Goal: Task Accomplishment & Management: Complete application form

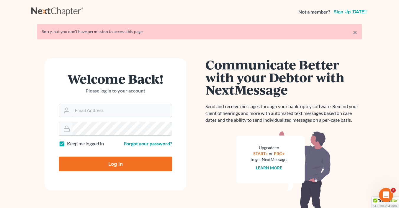
type input "[PERSON_NAME][EMAIL_ADDRESS][DOMAIN_NAME]"
click at [130, 162] on input "Log In" at bounding box center [115, 163] width 113 height 15
type input "Thinking..."
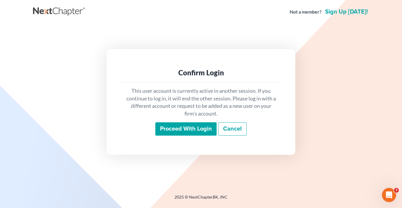
click at [205, 131] on input "Proceed with login" at bounding box center [185, 129] width 61 height 14
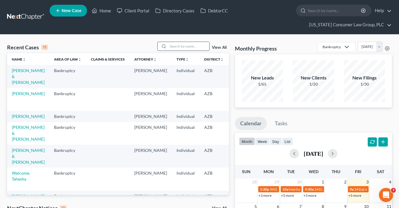
click at [169, 46] on input "search" at bounding box center [188, 46] width 41 height 9
type input "kelsey"
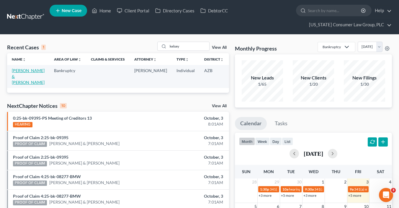
click at [24, 82] on link "[PERSON_NAME] & [PERSON_NAME]" at bounding box center [28, 76] width 33 height 17
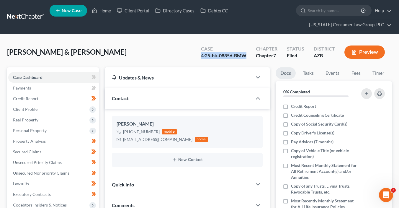
drag, startPoint x: 248, startPoint y: 55, endPoint x: 201, endPoint y: 54, distance: 47.2
click at [201, 54] on div "Case 4:25-bk-08856-BMW" at bounding box center [223, 52] width 55 height 17
copy div "4:25-bk-08856-BMW"
click at [103, 9] on link "Home" at bounding box center [101, 10] width 25 height 11
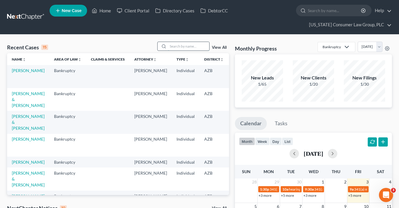
click at [177, 45] on input "search" at bounding box center [188, 46] width 41 height 9
type input "blood"
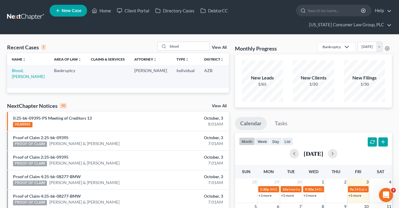
click at [11, 71] on td "Blood, [PERSON_NAME]" at bounding box center [28, 76] width 42 height 23
click at [18, 74] on link "Blood, [PERSON_NAME]" at bounding box center [28, 73] width 33 height 11
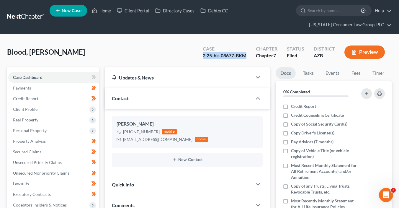
drag, startPoint x: 238, startPoint y: 55, endPoint x: 204, endPoint y: 55, distance: 33.9
click at [204, 55] on div "Case 2:25-bk-08677-BKM" at bounding box center [224, 52] width 53 height 17
copy div "2:25-bk-08677-BKM"
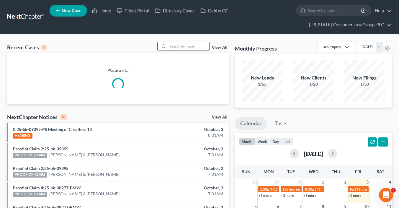
click at [181, 46] on input "search" at bounding box center [188, 46] width 41 height 9
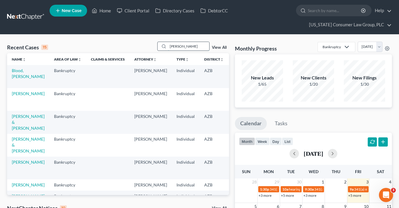
type input "[PERSON_NAME]"
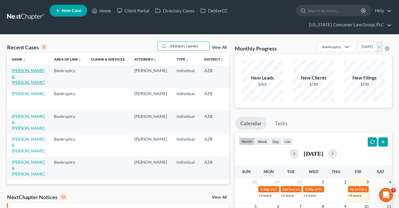
click at [22, 76] on link "[PERSON_NAME] & [PERSON_NAME]" at bounding box center [28, 76] width 33 height 17
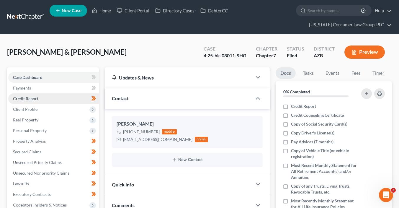
click at [25, 98] on span "Credit Report" at bounding box center [25, 98] width 25 height 5
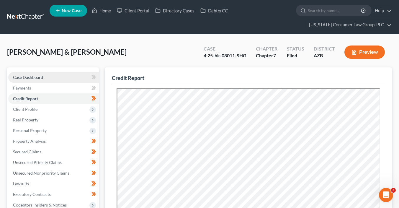
click at [28, 80] on link "Case Dashboard" at bounding box center [53, 77] width 91 height 11
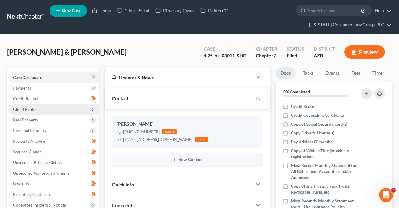
click at [36, 107] on span "Client Profile" at bounding box center [25, 108] width 24 height 5
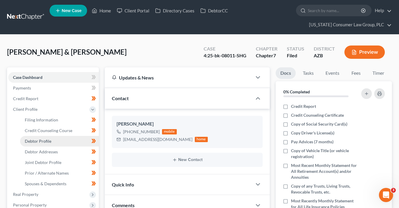
click at [49, 138] on link "Debtor Profile" at bounding box center [59, 141] width 79 height 11
select select "1"
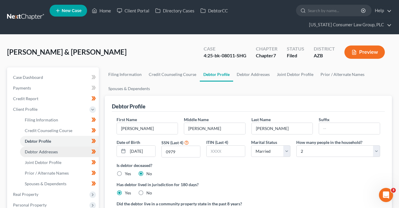
click at [54, 149] on span "Debtor Addresses" at bounding box center [41, 151] width 33 height 5
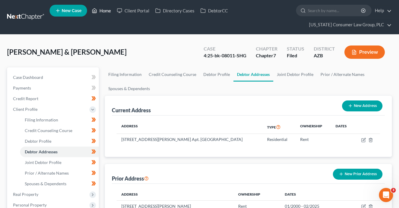
click at [106, 11] on link "Home" at bounding box center [101, 10] width 25 height 11
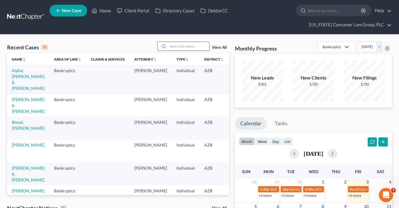
click at [184, 45] on input "search" at bounding box center [188, 46] width 41 height 9
type input "[PERSON_NAME]"
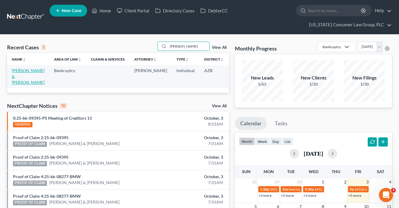
click at [22, 68] on link "[PERSON_NAME] & [PERSON_NAME]" at bounding box center [28, 76] width 33 height 17
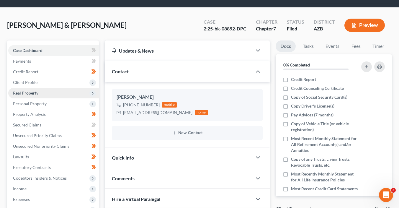
scroll to position [27, 0]
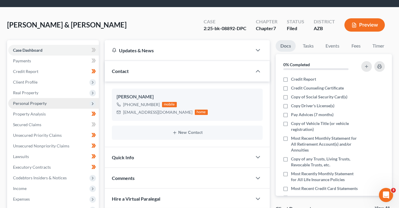
click at [47, 104] on span "Personal Property" at bounding box center [53, 103] width 91 height 11
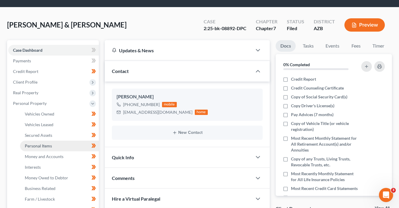
click at [57, 144] on link "Personal Items" at bounding box center [59, 145] width 79 height 11
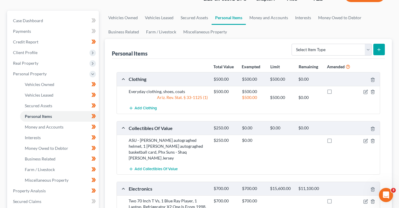
scroll to position [58, 0]
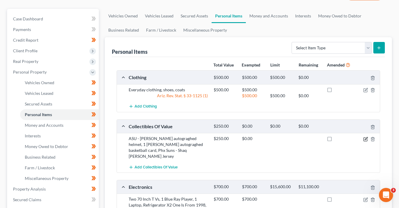
click at [366, 138] on icon "button" at bounding box center [365, 139] width 5 height 5
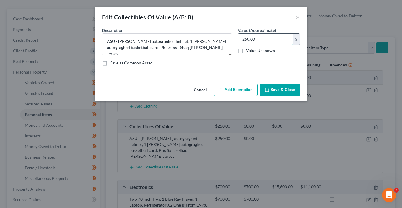
click at [265, 41] on input "250.00" at bounding box center [265, 39] width 55 height 11
type input "150"
click at [279, 92] on button "Save & Close" at bounding box center [280, 89] width 40 height 12
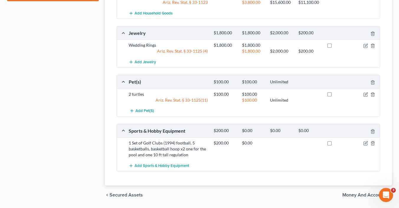
scroll to position [420, 0]
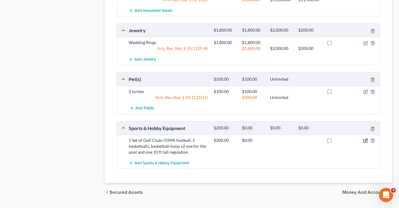
click at [366, 138] on icon "button" at bounding box center [365, 140] width 5 height 5
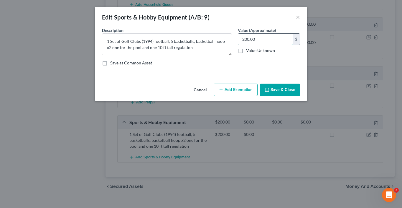
click at [268, 40] on input "200.00" at bounding box center [265, 39] width 55 height 11
type input "100"
click at [287, 90] on button "Save & Close" at bounding box center [280, 89] width 40 height 12
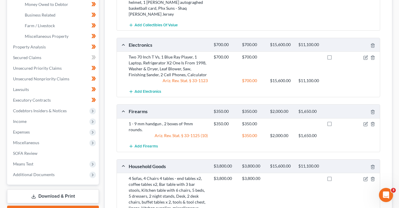
scroll to position [166, 0]
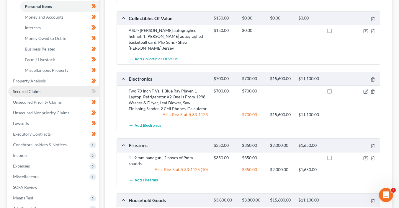
click at [40, 92] on span "Secured Claims" at bounding box center [27, 91] width 28 height 5
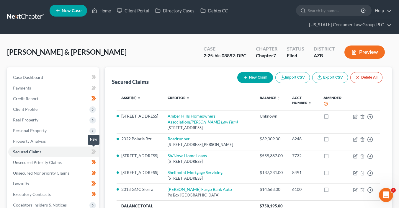
click at [92, 152] on icon at bounding box center [92, 151] width 3 height 4
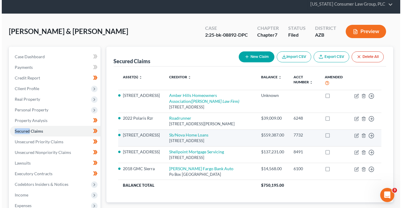
scroll to position [32, 0]
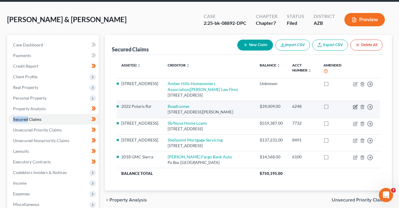
click at [354, 106] on icon "button" at bounding box center [355, 106] width 5 height 5
select select "45"
select select "0"
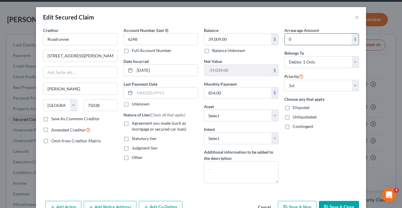
click at [306, 38] on input "0" at bounding box center [318, 39] width 67 height 11
type input "1,700"
click at [247, 137] on select "Select Surrender Redeem Reaffirm Avoid Other" at bounding box center [241, 138] width 75 height 12
select select "4"
click at [204, 132] on select "Select Surrender Redeem Reaffirm Avoid Other" at bounding box center [241, 138] width 75 height 12
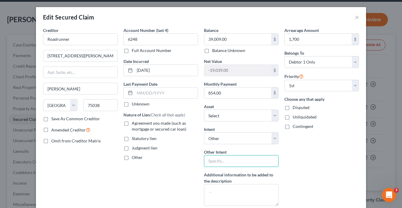
click at [236, 161] on input "text" at bounding box center [241, 161] width 75 height 12
type input "Retain and continue to pay"
click at [141, 126] on span "Agreement you made (such as mortgage or secured car loan)" at bounding box center [159, 125] width 55 height 11
click at [138, 124] on input "Agreement you made (such as mortgage or secured car loan)" at bounding box center [136, 122] width 4 height 4
checkbox input "true"
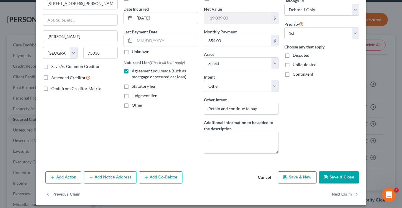
scroll to position [56, 0]
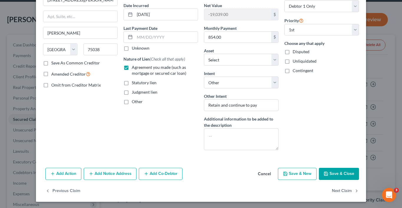
click at [341, 169] on button "Save & Close" at bounding box center [339, 173] width 40 height 12
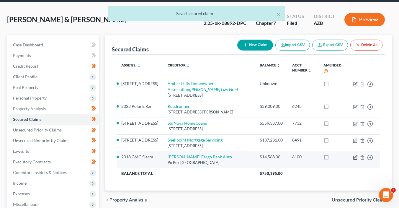
click at [354, 158] on icon "button" at bounding box center [355, 157] width 5 height 5
select select "28"
select select "0"
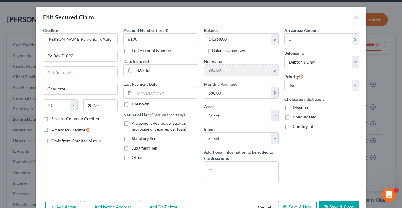
click at [138, 123] on span "Agreement you made (such as mortgage or secured car loan)" at bounding box center [159, 125] width 55 height 11
click at [138, 123] on input "Agreement you made (such as mortgage or secured car loan)" at bounding box center [136, 122] width 4 height 4
checkbox input "true"
click at [225, 132] on select "Select Surrender Redeem Reaffirm Avoid Other" at bounding box center [241, 138] width 75 height 12
select select "2"
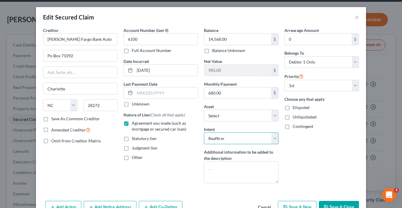
click at [204, 132] on select "Select Surrender Redeem Reaffirm Avoid Other" at bounding box center [241, 138] width 75 height 12
click at [158, 92] on input "text" at bounding box center [166, 92] width 63 height 11
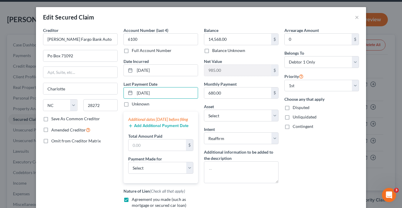
type input "[DATE]"
click at [134, 128] on button "Add Additional Payment Date" at bounding box center [158, 125] width 60 height 5
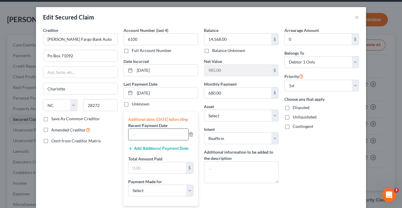
click at [138, 138] on input "text" at bounding box center [159, 134] width 60 height 11
type input "09/2025"
click at [137, 151] on button "Add Additional Payment Date" at bounding box center [158, 148] width 60 height 5
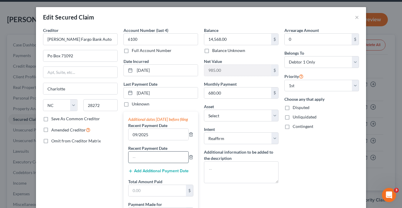
click at [137, 162] on input "text" at bounding box center [159, 156] width 60 height 11
type input "08/2025"
click at [139, 173] on button "Add Additional Payment Date" at bounding box center [158, 170] width 60 height 5
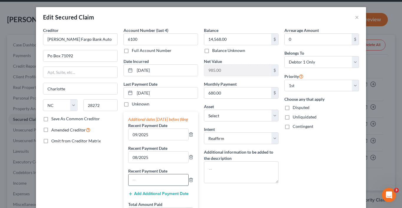
click at [143, 185] on input "text" at bounding box center [159, 179] width 60 height 11
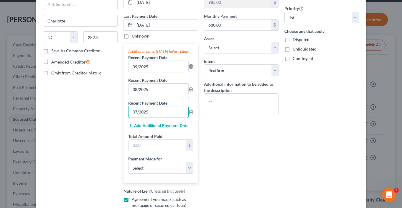
scroll to position [69, 0]
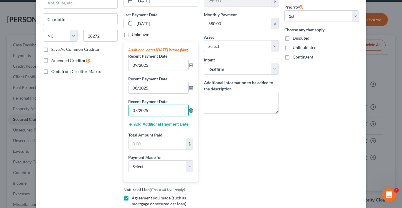
type input "07/2025"
click at [135, 149] on input "text" at bounding box center [157, 143] width 57 height 11
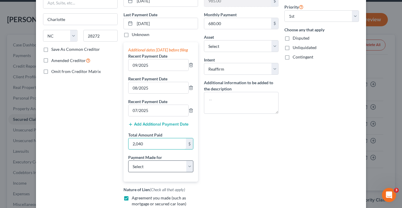
type input "2,040"
click at [165, 172] on select "Select Car Credit Card Loan Repayment Mortgage Other Suppliers Or Vendors" at bounding box center [160, 166] width 65 height 12
select select "0"
click at [128, 165] on select "Select Car Credit Card Loan Repayment Mortgage Other Suppliers Or Vendors" at bounding box center [160, 166] width 65 height 12
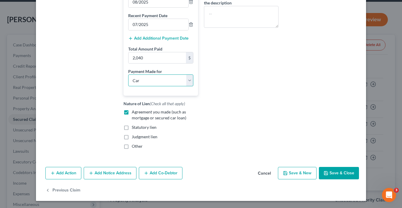
scroll to position [160, 0]
click at [327, 174] on icon "button" at bounding box center [326, 173] width 4 height 4
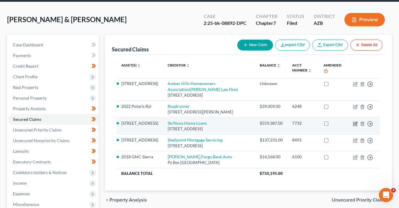
click at [356, 124] on icon "button" at bounding box center [355, 124] width 4 height 4
select select "35"
select select "2"
select select "0"
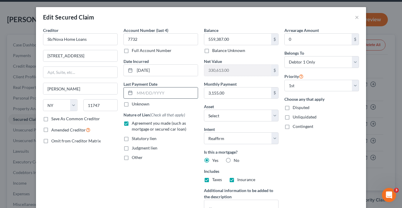
click at [177, 93] on input "text" at bounding box center [166, 92] width 63 height 11
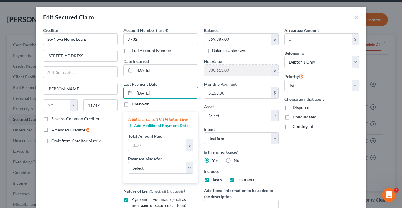
type input "[DATE]"
click at [143, 128] on button "Add Additional Payment Date" at bounding box center [158, 125] width 60 height 5
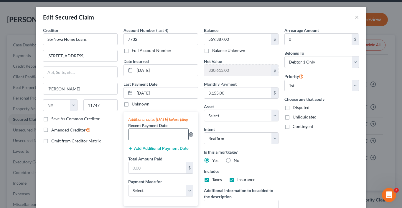
click at [142, 140] on input "text" at bounding box center [159, 134] width 60 height 11
type input "09/2025"
click at [145, 151] on button "Add Additional Payment Date" at bounding box center [158, 148] width 60 height 5
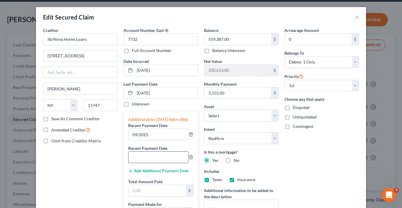
click at [144, 162] on input "text" at bounding box center [159, 156] width 60 height 11
type input "08/2025"
click at [137, 173] on button "Add Additional Payment Date" at bounding box center [158, 170] width 60 height 5
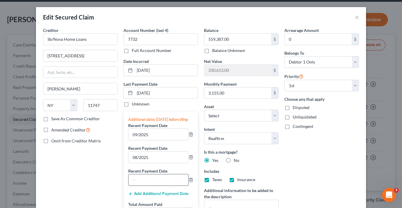
click at [137, 181] on input "text" at bounding box center [159, 179] width 60 height 11
type input "07/2025"
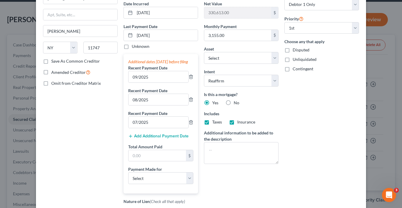
scroll to position [58, 0]
click at [138, 161] on input "text" at bounding box center [157, 154] width 57 height 11
type input "9,465"
click at [143, 183] on select "Select Car Credit Card Loan Repayment Mortgage Other Suppliers Or Vendors" at bounding box center [160, 178] width 65 height 12
select select "3"
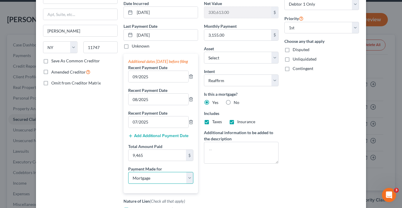
click at [128, 177] on select "Select Car Credit Card Loan Repayment Mortgage Other Suppliers Or Vendors" at bounding box center [160, 178] width 65 height 12
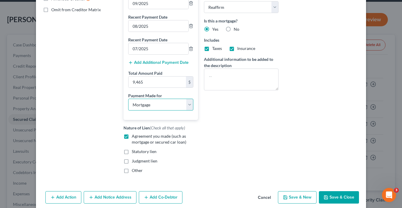
scroll to position [160, 0]
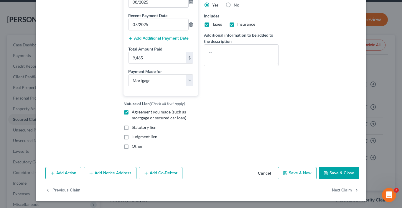
click at [343, 172] on button "Save & Close" at bounding box center [339, 173] width 40 height 12
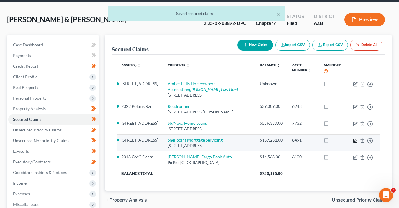
click at [354, 139] on icon "button" at bounding box center [355, 140] width 5 height 5
select select "42"
select select "2"
select select "0"
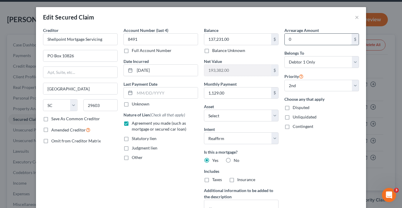
click at [296, 38] on input "0" at bounding box center [318, 39] width 67 height 11
type input "2,260"
click at [144, 94] on input "text" at bounding box center [166, 92] width 63 height 11
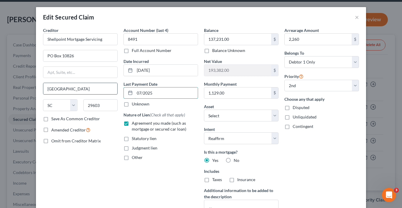
drag, startPoint x: 152, startPoint y: 94, endPoint x: 114, endPoint y: 89, distance: 38.3
click at [114, 89] on div "Creditor * Shellpoint Mortgage Servicing [GEOGRAPHIC_DATA] [US_STATE][GEOGRAPHI…" at bounding box center [201, 126] width 322 height 199
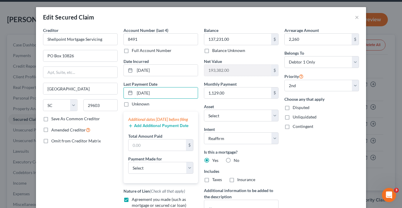
type input "[DATE]"
click at [135, 128] on button "Add Additional Payment Date" at bounding box center [158, 125] width 60 height 5
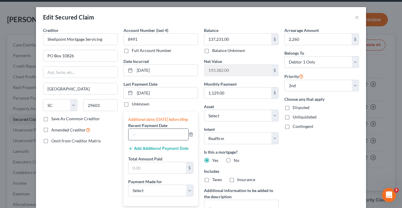
click at [137, 137] on input "text" at bounding box center [159, 134] width 60 height 11
type input "07/2025"
click at [167, 173] on input "text" at bounding box center [157, 167] width 57 height 11
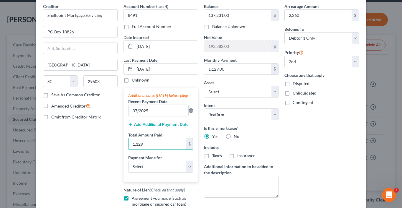
scroll to position [29, 0]
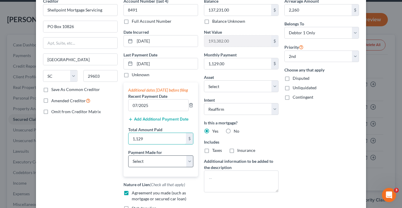
type input "1,129"
click at [155, 167] on select "Select Car Credit Card Loan Repayment Mortgage Other Suppliers Or Vendors" at bounding box center [160, 161] width 65 height 12
select select "3"
click at [128, 160] on select "Select Car Credit Card Loan Repayment Mortgage Other Suppliers Or Vendors" at bounding box center [160, 161] width 65 height 12
click at [303, 166] on div "Arrearage Amount 2,260 $ Belongs To * Select Debtor 1 Only Debtor 2 Only Debtor…" at bounding box center [322, 116] width 80 height 236
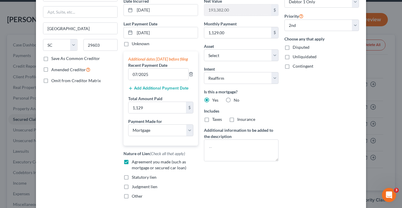
scroll to position [115, 0]
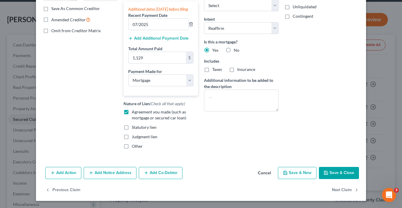
click at [342, 174] on button "Save & Close" at bounding box center [339, 173] width 40 height 12
select select "1"
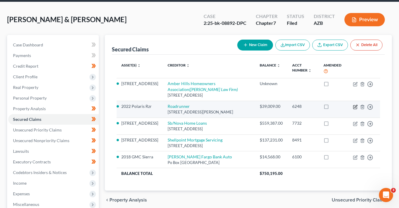
click at [354, 105] on icon "button" at bounding box center [355, 106] width 5 height 5
select select "45"
select select "4"
select select "0"
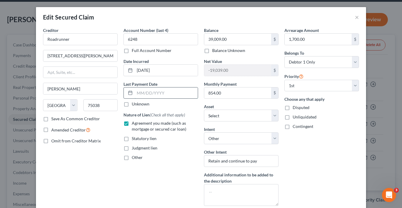
click at [170, 91] on input "text" at bounding box center [166, 92] width 63 height 11
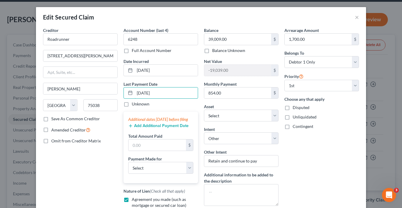
type input "[DATE]"
drag, startPoint x: 95, startPoint y: 151, endPoint x: 139, endPoint y: 136, distance: 46.4
click at [99, 151] on div "Creditor * Roadrunner [GEOGRAPHIC_DATA][PERSON_NAME][PERSON_NAME] [US_STATE][GE…" at bounding box center [80, 134] width 80 height 214
click at [141, 128] on button "Add Additional Payment Date" at bounding box center [158, 125] width 60 height 5
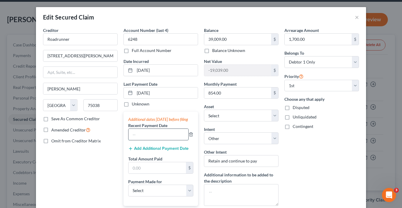
click at [140, 138] on input "text" at bounding box center [159, 134] width 60 height 11
type input "07/2025"
click at [144, 171] on input "text" at bounding box center [157, 167] width 57 height 11
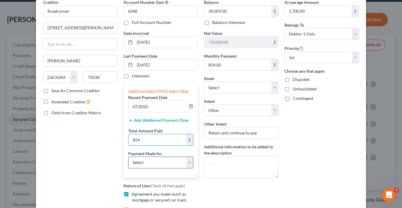
scroll to position [31, 0]
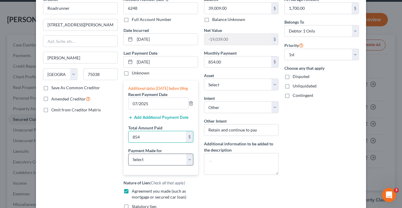
type input "854"
click at [165, 162] on select "Select Car Credit Card Loan Repayment Mortgage Other Suppliers Or Vendors" at bounding box center [160, 159] width 65 height 12
select select "4"
click at [128, 158] on select "Select Car Credit Card Loan Repayment Mortgage Other Suppliers Or Vendors" at bounding box center [160, 159] width 65 height 12
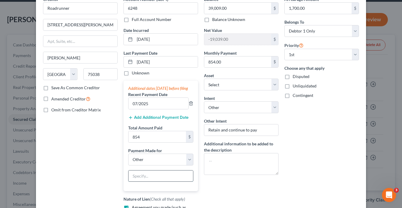
click at [159, 180] on input "text" at bounding box center [161, 175] width 65 height 11
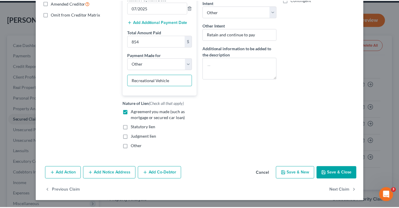
scroll to position [131, 0]
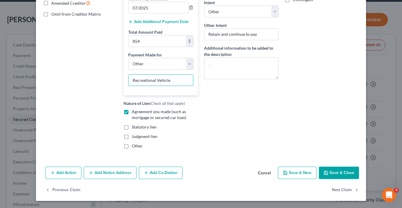
type input "Recreational Vehicle"
click at [348, 171] on button "Save & Close" at bounding box center [339, 172] width 40 height 12
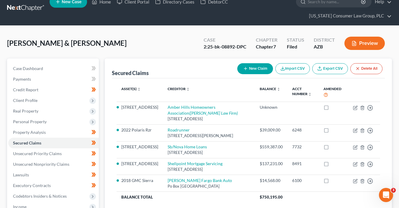
scroll to position [0, 0]
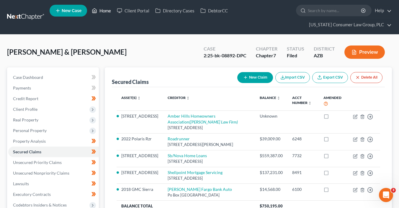
click at [101, 9] on link "Home" at bounding box center [101, 10] width 25 height 11
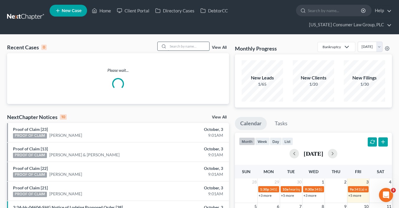
click at [200, 46] on input "search" at bounding box center [188, 46] width 41 height 9
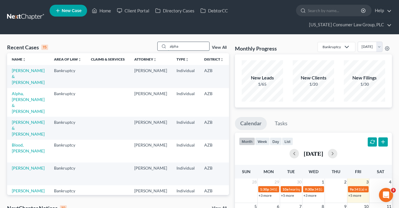
type input "alpha"
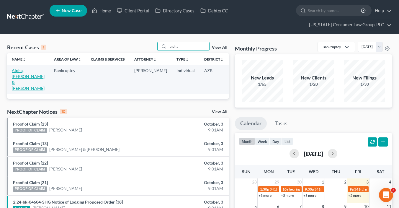
click at [18, 77] on link "Alpha, [PERSON_NAME] & [PERSON_NAME]" at bounding box center [28, 79] width 33 height 23
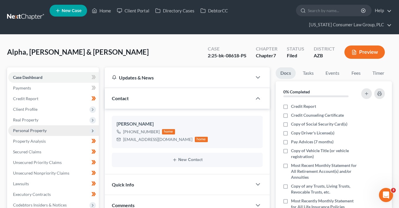
click at [36, 129] on span "Personal Property" at bounding box center [30, 130] width 34 height 5
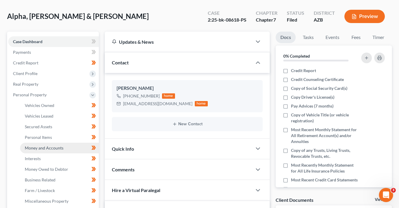
scroll to position [36, 0]
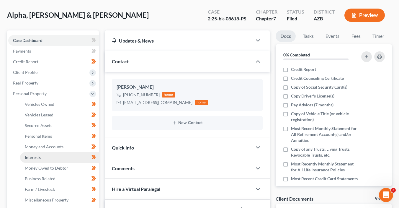
click at [47, 153] on link "Interests" at bounding box center [59, 157] width 79 height 11
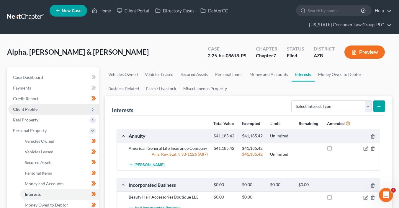
click at [35, 109] on span "Client Profile" at bounding box center [25, 108] width 24 height 5
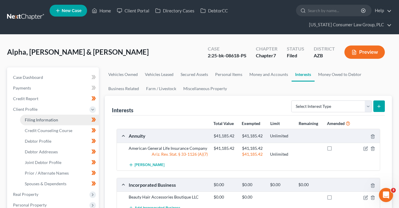
click at [47, 119] on span "Filing Information" at bounding box center [41, 119] width 33 height 5
select select "1"
select select "0"
select select "3"
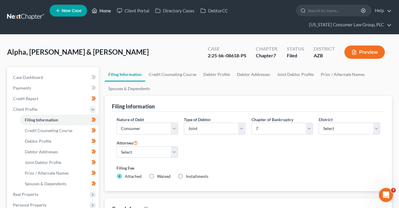
click at [105, 11] on link "Home" at bounding box center [101, 10] width 25 height 11
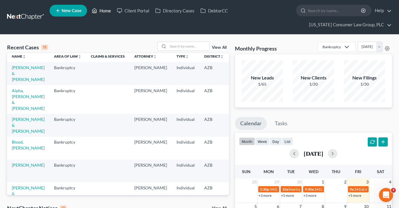
scroll to position [7, 0]
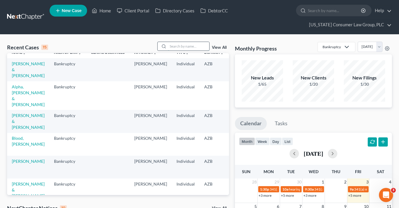
click at [183, 49] on input "search" at bounding box center [188, 46] width 41 height 9
type input "[PERSON_NAME]"
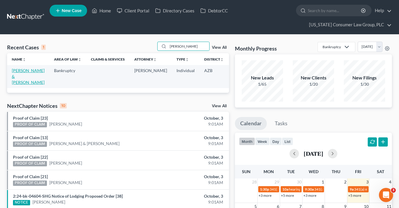
click at [15, 76] on link "[PERSON_NAME] & [PERSON_NAME]" at bounding box center [28, 76] width 33 height 17
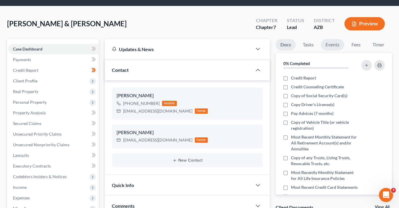
scroll to position [33, 0]
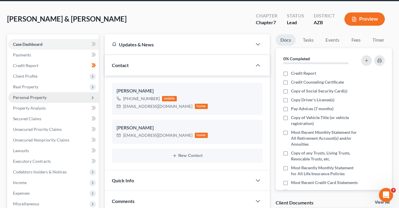
click at [38, 97] on span "Personal Property" at bounding box center [30, 97] width 34 height 5
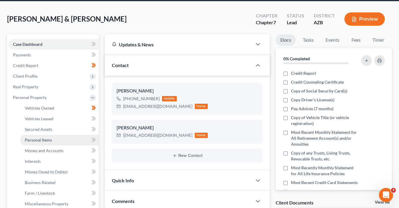
click at [61, 136] on link "Personal Items" at bounding box center [59, 139] width 79 height 11
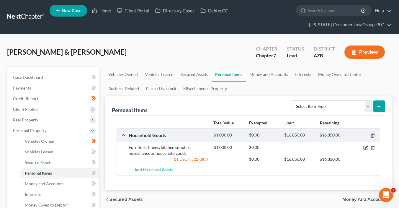
click at [364, 146] on icon "button" at bounding box center [365, 147] width 5 height 5
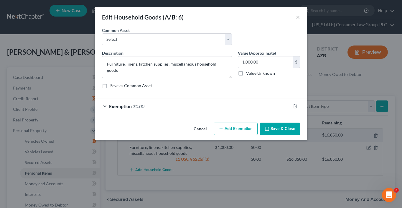
click at [274, 103] on div "Exemption $0.00" at bounding box center [193, 106] width 196 height 16
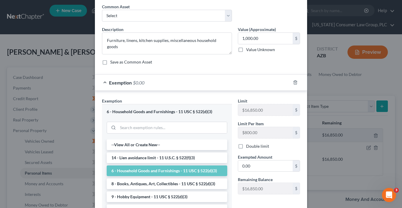
scroll to position [29, 0]
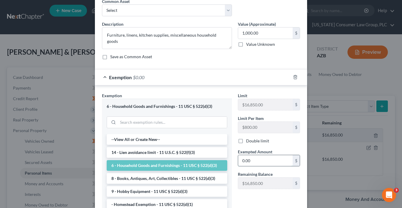
click at [259, 156] on input "0.00" at bounding box center [265, 160] width 55 height 11
type input "6,000"
click at [257, 189] on div "Limit $16,850.00 $ Limit Per Item $800.00 $ Double limit Exempted Amount * 6,00…" at bounding box center [269, 142] width 68 height 101
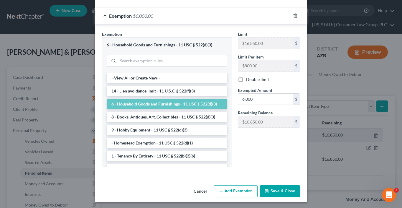
scroll to position [91, 0]
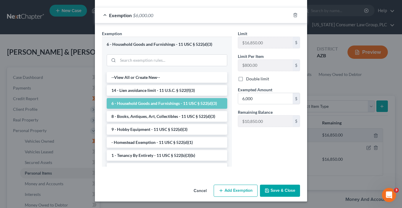
click at [271, 193] on button "Save & Close" at bounding box center [280, 190] width 40 height 12
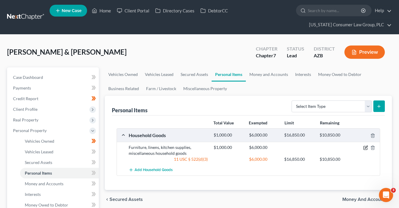
click at [365, 146] on icon "button" at bounding box center [365, 147] width 3 height 3
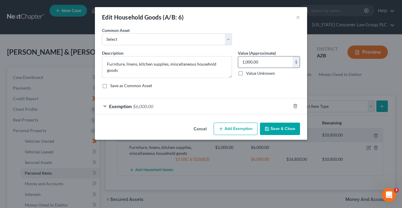
click at [263, 60] on input "1,000.00" at bounding box center [265, 61] width 55 height 11
type input "6,000"
click at [282, 131] on button "Save & Close" at bounding box center [280, 128] width 40 height 12
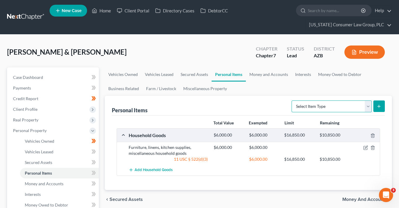
click at [320, 103] on select "Select Item Type Clothing (A/B: 11) Collectibles Of Value (A/B: 8) Electronics …" at bounding box center [331, 106] width 80 height 12
select select "electronics"
click at [292, 100] on select "Select Item Type Clothing (A/B: 11) Collectibles Of Value (A/B: 8) Electronics …" at bounding box center [331, 106] width 80 height 12
click at [379, 105] on icon "submit" at bounding box center [378, 106] width 5 height 5
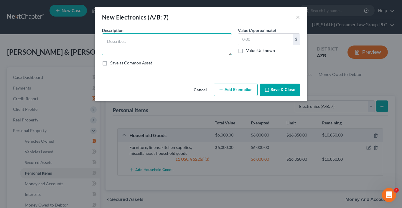
click at [167, 47] on textarea at bounding box center [167, 44] width 130 height 22
type textarea "TVs, Computers, Printers, Cell phones"
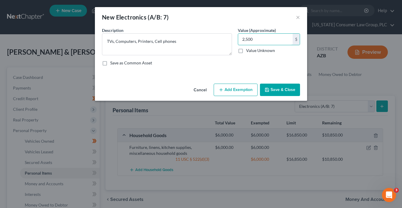
type input "2,500"
click at [229, 91] on button "Add Exemption" at bounding box center [236, 89] width 44 height 12
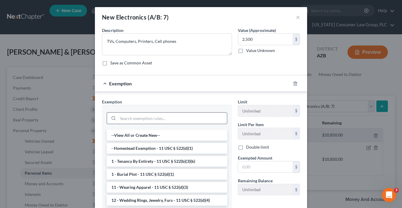
click at [200, 117] on input "search" at bounding box center [172, 117] width 109 height 11
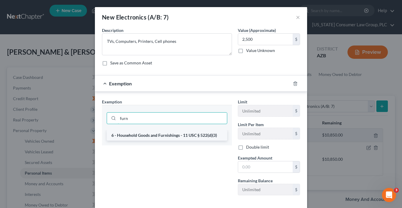
type input "furn"
click at [203, 135] on li "6 - Household Goods and Furnishings - 11 USC § 522(d)(3)" at bounding box center [167, 135] width 121 height 11
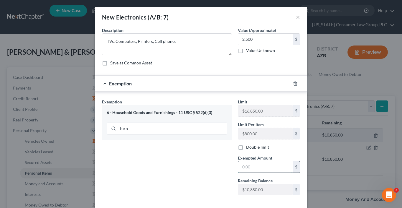
click at [242, 166] on input "text" at bounding box center [265, 166] width 55 height 11
type input "2,500"
click at [195, 160] on div "Exemption Set must be selected for CA. Exemption * 6 - Household Goods and Furn…" at bounding box center [167, 148] width 136 height 101
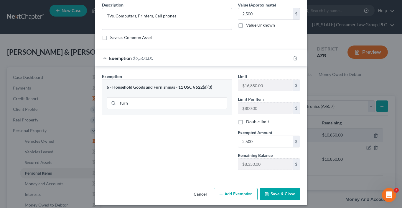
scroll to position [29, 0]
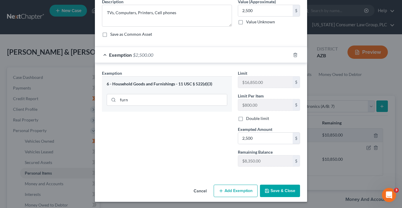
click at [277, 188] on button "Save & Close" at bounding box center [280, 190] width 40 height 12
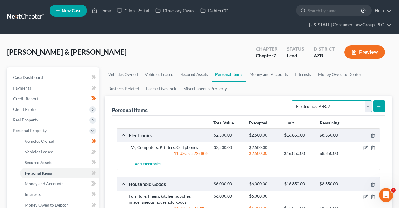
click at [341, 104] on select "Select Item Type Clothing (A/B: 11) Collectibles Of Value (A/B: 8) Electronics …" at bounding box center [331, 106] width 80 height 12
select select "pets"
click at [292, 100] on select "Select Item Type Clothing (A/B: 11) Collectibles Of Value (A/B: 8) Electronics …" at bounding box center [331, 106] width 80 height 12
click at [379, 106] on icon "submit" at bounding box center [378, 106] width 5 height 5
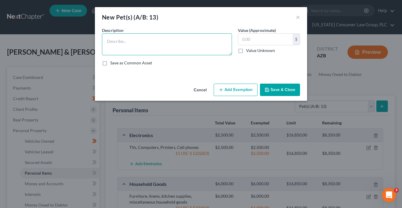
click at [126, 43] on textarea at bounding box center [167, 44] width 130 height 22
type textarea "2 dogs"
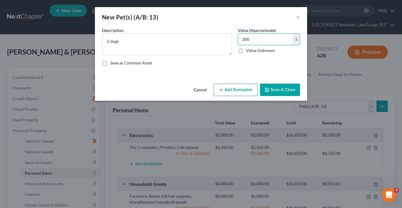
type input "200"
click at [238, 88] on button "Add Exemption" at bounding box center [236, 89] width 44 height 12
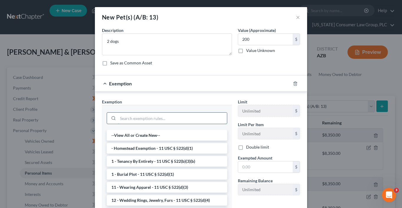
click at [192, 119] on input "search" at bounding box center [172, 117] width 109 height 11
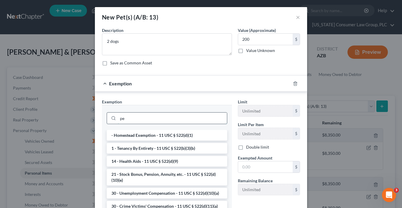
type input "p"
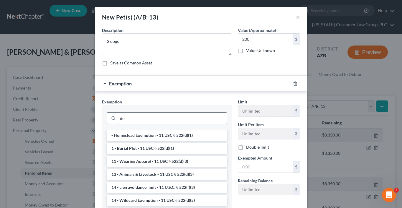
type input "d"
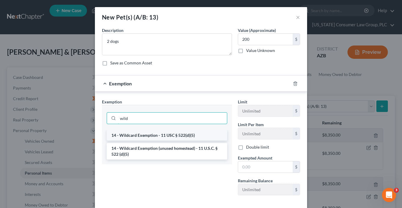
type input "wild"
click at [205, 136] on li "14 - Wildcard Exemption - 11 USC § 522(d)(5)" at bounding box center [167, 135] width 121 height 11
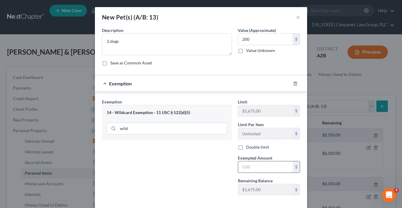
click at [257, 170] on input "text" at bounding box center [265, 166] width 55 height 11
type input "200"
click at [205, 178] on div "Exemption Set must be selected for CA. Exemption * 14 - Wildcard Exemption - 11…" at bounding box center [167, 148] width 136 height 101
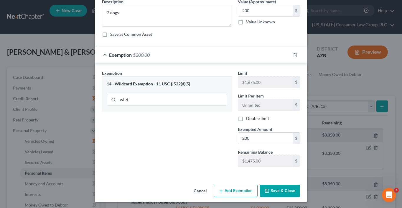
click at [280, 188] on button "Save & Close" at bounding box center [280, 190] width 40 height 12
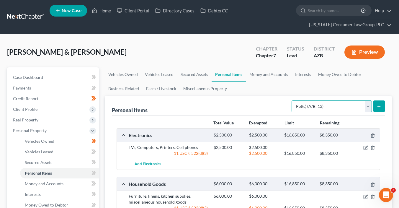
click at [320, 103] on select "Select Item Type Clothing (A/B: 11) Collectibles Of Value (A/B: 8) Electronics …" at bounding box center [331, 106] width 80 height 12
select select "firearms"
click at [292, 100] on select "Select Item Type Clothing (A/B: 11) Collectibles Of Value (A/B: 8) Electronics …" at bounding box center [331, 106] width 80 height 12
click at [380, 106] on icon "submit" at bounding box center [378, 106] width 5 height 5
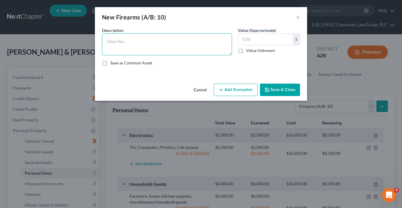
click at [130, 46] on textarea at bounding box center [167, 44] width 130 height 22
type textarea "1"
type textarea "9mm [PERSON_NAME] & [PERSON_NAME]"
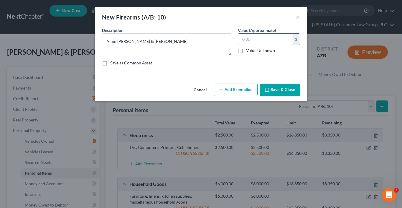
click at [267, 37] on input "text" at bounding box center [265, 39] width 55 height 11
type input "500"
click at [246, 90] on button "Add Exemption" at bounding box center [236, 89] width 44 height 12
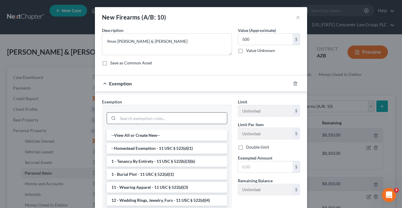
click at [202, 117] on input "search" at bounding box center [172, 117] width 109 height 11
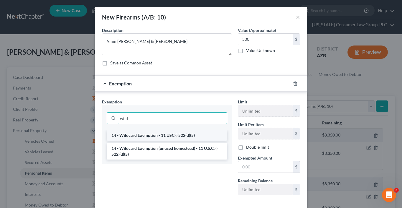
type input "wild"
click at [198, 131] on li "14 - Wildcard Exemption - 11 USC § 522(d)(5)" at bounding box center [167, 135] width 121 height 11
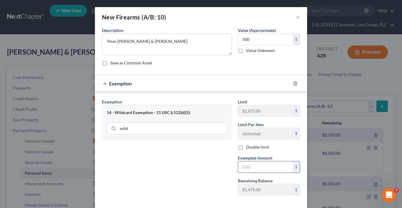
click at [265, 170] on input "text" at bounding box center [265, 166] width 55 height 11
type input "500"
click at [208, 163] on div "Exemption Set must be selected for CA. Exemption * 14 - Wildcard Exemption - 11…" at bounding box center [167, 148] width 136 height 101
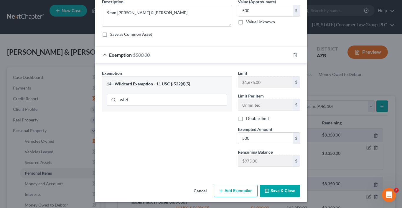
click at [288, 189] on button "Save & Close" at bounding box center [280, 190] width 40 height 12
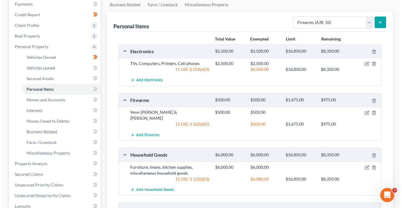
scroll to position [18, 0]
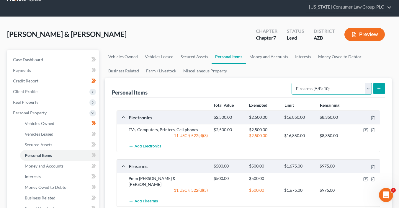
click at [331, 88] on select "Select Item Type Clothing (A/B: 11) Collectibles Of Value (A/B: 8) Electronics …" at bounding box center [331, 89] width 80 height 12
select select "clothing"
click at [292, 83] on select "Select Item Type Clothing (A/B: 11) Collectibles Of Value (A/B: 8) Electronics …" at bounding box center [331, 89] width 80 height 12
click at [381, 88] on icon "submit" at bounding box center [378, 88] width 5 height 5
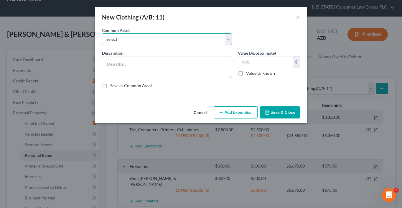
click at [155, 37] on select "Select Everyday clothing, shoes, coats" at bounding box center [167, 39] width 130 height 12
select select "0"
click at [102, 33] on select "Select Everyday clothing, shoes, coats" at bounding box center [167, 39] width 130 height 12
type textarea "Everyday clothing, shoes, coats"
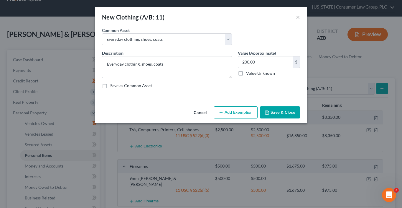
click at [226, 111] on button "Add Exemption" at bounding box center [236, 112] width 44 height 12
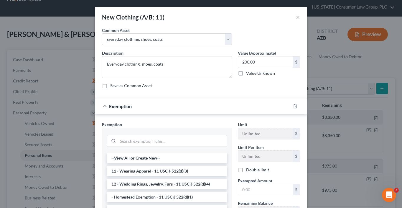
click at [179, 174] on li "11 - Wearing Apparel - 11 USC § 522(d)(3)" at bounding box center [167, 170] width 121 height 11
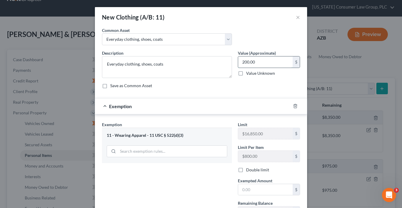
click at [263, 63] on input "200.00" at bounding box center [265, 61] width 55 height 11
type input "1,000"
click at [257, 191] on input "text" at bounding box center [265, 189] width 55 height 11
type input "1,000"
click at [124, 193] on div "Exemption Set must be selected for CA. Exemption * 11 - Wearing Apparel - 11 US…" at bounding box center [167, 171] width 136 height 101
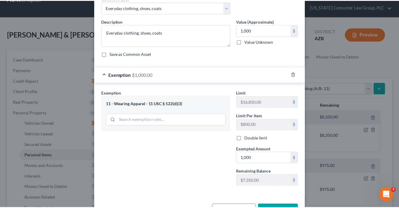
scroll to position [51, 0]
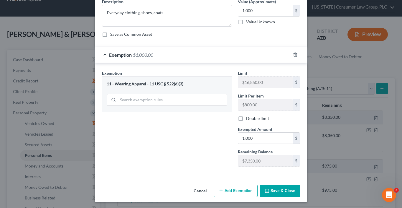
click at [280, 192] on button "Save & Close" at bounding box center [280, 190] width 40 height 12
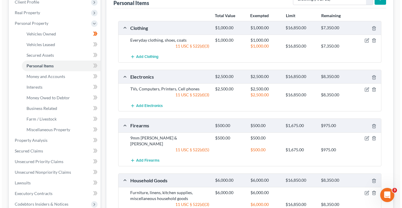
scroll to position [0, 0]
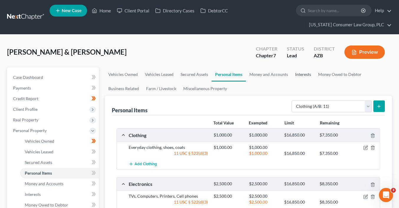
click at [298, 76] on link "Interests" at bounding box center [302, 74] width 23 height 14
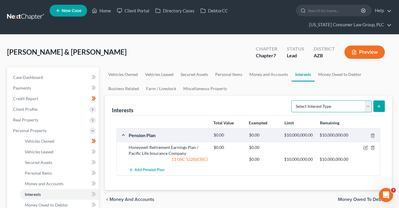
click at [335, 106] on select "Select Interest Type 401K (A/B: 21) Annuity (A/B: 23) Bond (A/B: 18) Education …" at bounding box center [331, 106] width 80 height 12
select select "whole_life_insurance"
click at [292, 100] on select "Select Interest Type 401K (A/B: 21) Annuity (A/B: 23) Bond (A/B: 18) Education …" at bounding box center [331, 106] width 80 height 12
click at [380, 106] on icon "submit" at bounding box center [378, 106] width 5 height 5
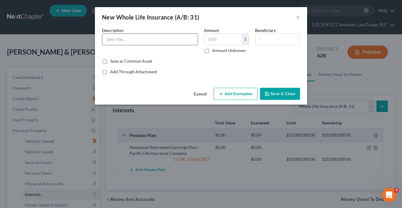
click at [163, 42] on input "text" at bounding box center [150, 39] width 96 height 11
type input "VA Whole Life Insurance Policy"
click at [241, 96] on button "Add Exemption" at bounding box center [236, 94] width 44 height 12
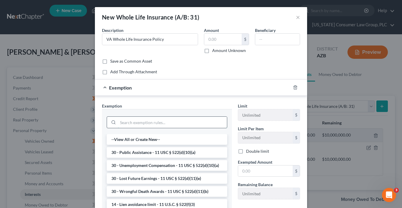
click at [170, 121] on input "search" at bounding box center [172, 121] width 109 height 11
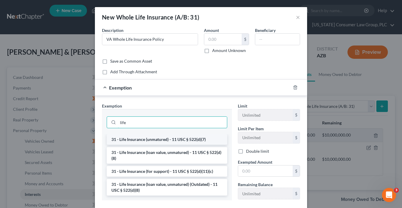
type input "life"
click at [185, 140] on li "31 - Life Insurance (unmatured) - 11 USC § 522(d)(7)" at bounding box center [167, 139] width 121 height 11
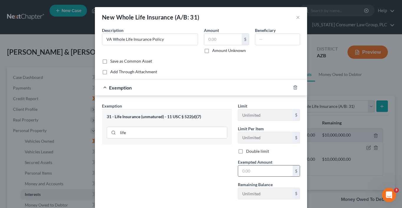
click at [254, 174] on input "text" at bounding box center [265, 170] width 55 height 11
type input "1"
click at [219, 167] on div "Exemption Set must be selected for CA. Exemption * 31 - Life Insurance (unmatur…" at bounding box center [167, 153] width 136 height 101
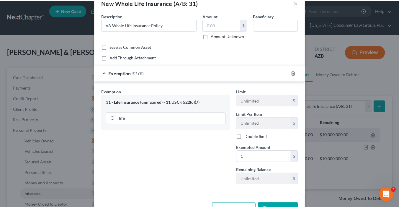
scroll to position [33, 0]
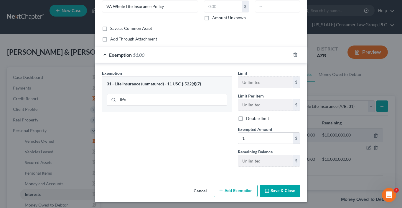
click at [277, 191] on button "Save & Close" at bounding box center [280, 190] width 40 height 12
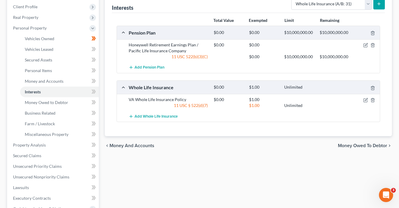
scroll to position [156, 0]
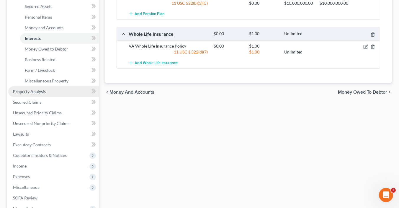
click at [54, 92] on link "Property Analysis" at bounding box center [53, 91] width 91 height 11
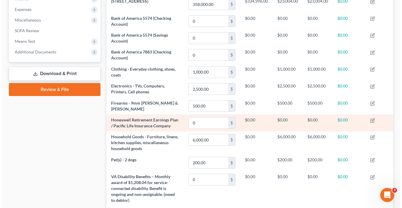
scroll to position [217, 0]
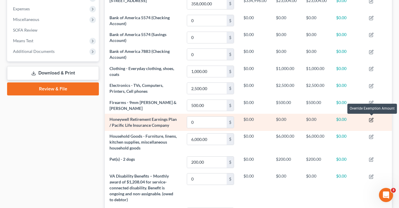
click at [372, 120] on icon "button" at bounding box center [371, 119] width 5 height 5
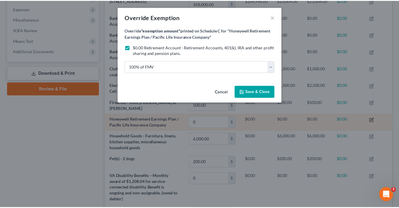
scroll to position [94, 289]
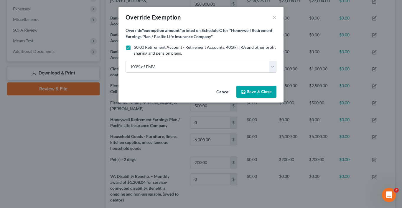
click at [266, 93] on span "Save & Close" at bounding box center [259, 91] width 25 height 5
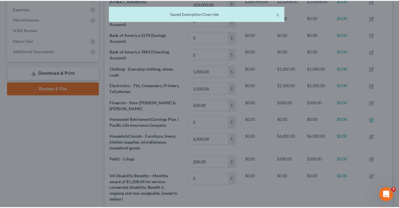
scroll to position [93, 287]
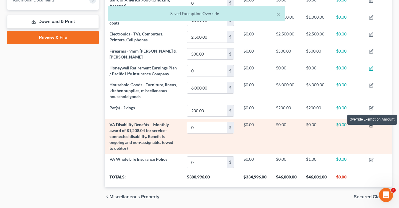
click at [371, 127] on icon "button" at bounding box center [371, 125] width 5 height 5
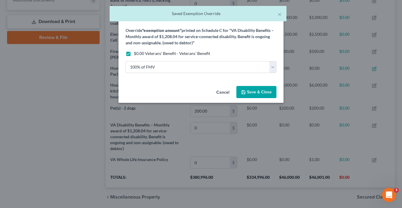
click at [258, 92] on span "Save & Close" at bounding box center [259, 91] width 25 height 5
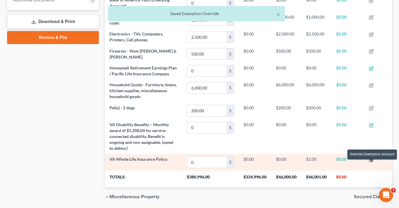
click at [372, 162] on icon "button" at bounding box center [371, 160] width 4 height 4
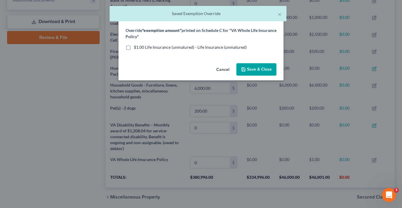
click at [179, 46] on span "$1.00 Life Insurance (unmatured) - Life Insurance (unmatured)" at bounding box center [190, 47] width 113 height 5
click at [140, 46] on input "$1.00 Life Insurance (unmatured) - Life Insurance (unmatured)" at bounding box center [138, 46] width 4 height 4
checkbox input "true"
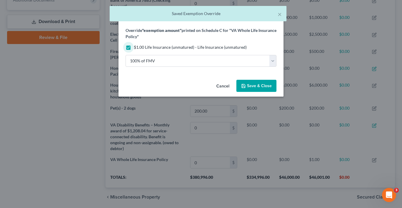
click at [268, 86] on span "Save & Close" at bounding box center [259, 85] width 25 height 5
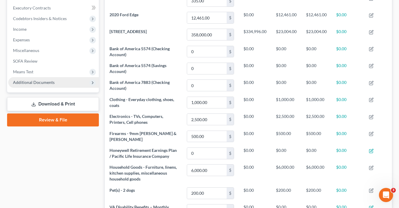
click at [49, 82] on span "Additional Documents" at bounding box center [34, 82] width 42 height 5
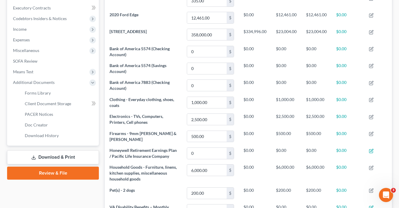
click at [57, 154] on link "Download & Print" at bounding box center [53, 157] width 92 height 14
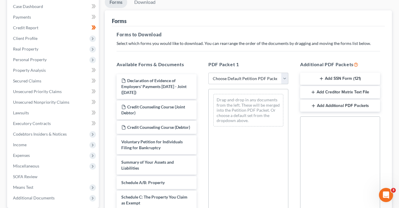
scroll to position [71, 0]
drag, startPoint x: 163, startPoint y: 188, endPoint x: 244, endPoint y: 133, distance: 98.1
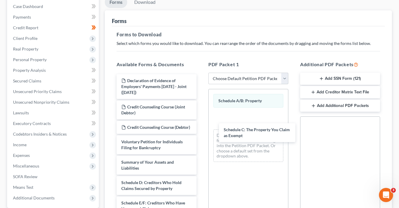
drag, startPoint x: 163, startPoint y: 190, endPoint x: 272, endPoint y: 129, distance: 125.0
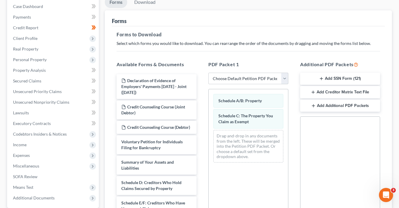
scroll to position [167, 0]
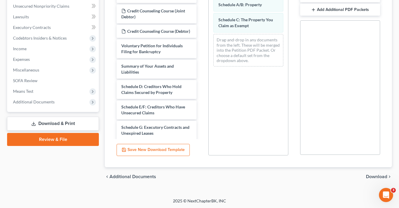
click at [375, 176] on span "Download" at bounding box center [376, 176] width 21 height 5
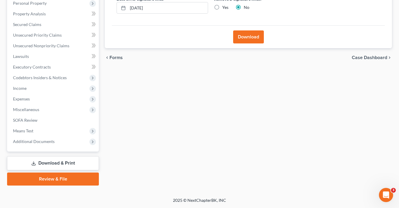
scroll to position [126, 0]
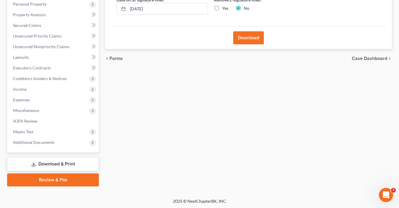
click at [250, 37] on button "Download" at bounding box center [248, 37] width 31 height 13
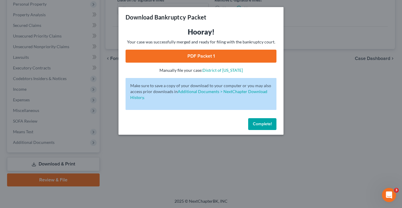
click at [206, 54] on link "PDF Packet 1" at bounding box center [201, 56] width 151 height 13
click at [263, 121] on span "Complete!" at bounding box center [262, 123] width 19 height 5
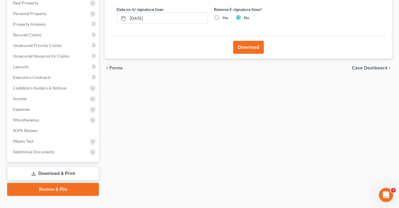
scroll to position [47, 0]
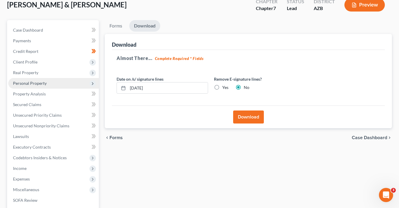
click at [25, 82] on span "Personal Property" at bounding box center [30, 82] width 34 height 5
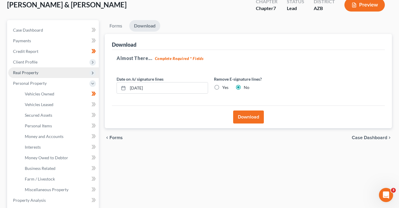
click at [37, 73] on span "Real Property" at bounding box center [25, 72] width 25 height 5
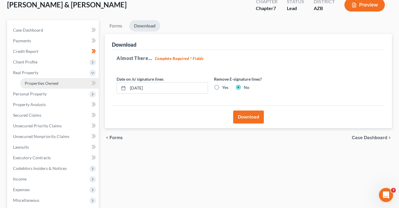
click at [43, 86] on link "Properties Owned" at bounding box center [59, 83] width 79 height 11
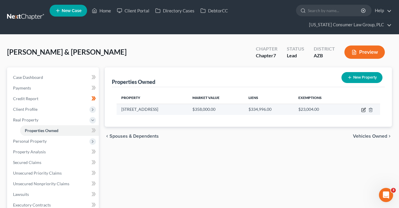
click at [362, 110] on icon "button" at bounding box center [363, 109] width 5 height 5
select select "3"
select select "2"
select select "0"
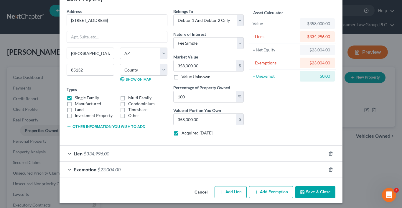
click at [196, 172] on div "Exemption $23,004.00" at bounding box center [193, 169] width 267 height 16
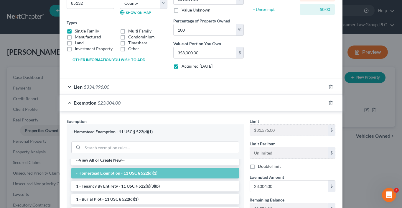
scroll to position [5, 0]
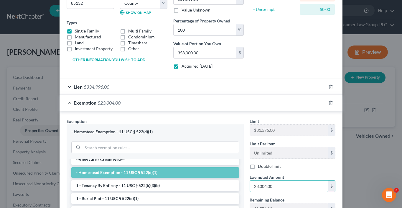
drag, startPoint x: 279, startPoint y: 186, endPoint x: 332, endPoint y: 191, distance: 52.7
click at [332, 191] on div "Limit $31,575.00 $ Limit Per Item Unlimited $ Double limit Exempted Amount * 23…" at bounding box center [293, 168] width 92 height 101
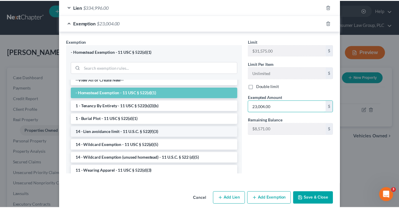
scroll to position [172, 0]
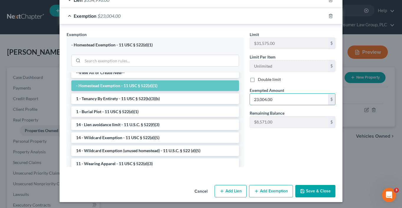
click at [306, 188] on button "Save & Close" at bounding box center [315, 191] width 40 height 12
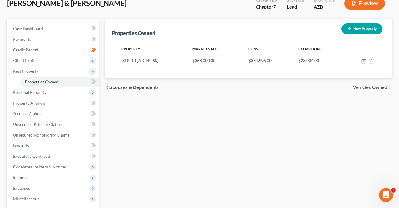
scroll to position [52, 0]
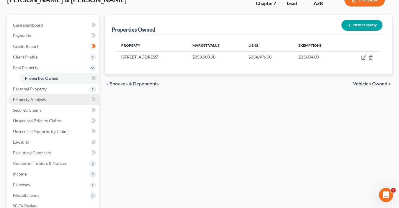
click at [43, 96] on link "Property Analysis" at bounding box center [53, 99] width 91 height 11
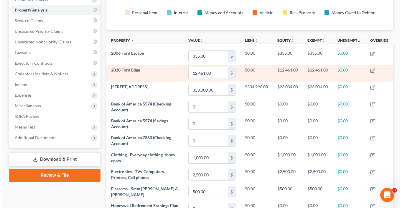
scroll to position [132, 0]
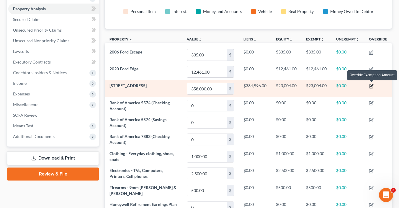
click at [371, 84] on icon "button" at bounding box center [371, 86] width 5 height 5
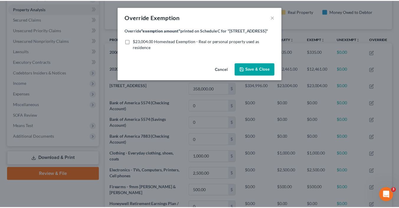
scroll to position [94, 289]
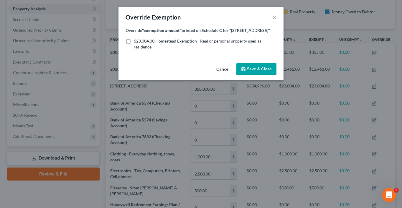
click at [173, 40] on span "$23,004.00 Homestead Exemption - Real or personal property used as residence" at bounding box center [197, 43] width 127 height 11
click at [140, 40] on input "$23,004.00 Homestead Exemption - Real or personal property used as residence" at bounding box center [138, 40] width 4 height 4
checkbox input "true"
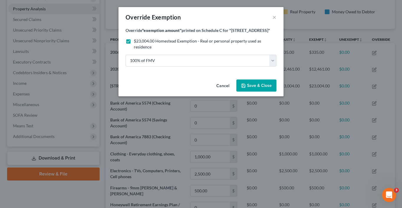
click at [266, 85] on span "Save & Close" at bounding box center [259, 85] width 25 height 5
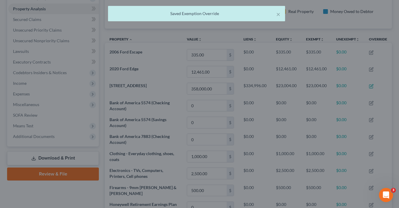
scroll to position [93, 287]
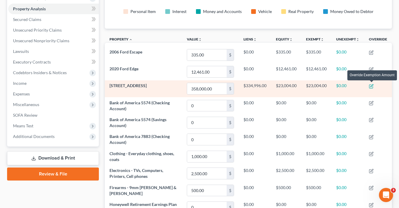
click at [371, 86] on icon "button" at bounding box center [371, 85] width 3 height 3
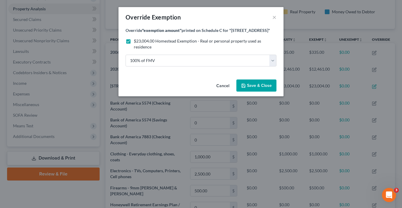
click at [139, 44] on label "$23,004.00 Homestead Exemption - Real or personal property used as residence" at bounding box center [205, 44] width 143 height 12
click at [139, 42] on input "$23,004.00 Homestead Exemption - Real or personal property used as residence" at bounding box center [138, 40] width 4 height 4
checkbox input "false"
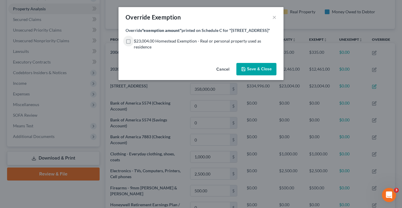
click at [256, 71] on button "Save & Close" at bounding box center [256, 69] width 40 height 12
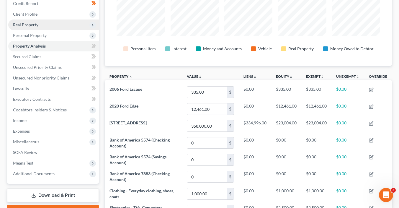
click at [37, 26] on span "Real Property" at bounding box center [25, 24] width 25 height 5
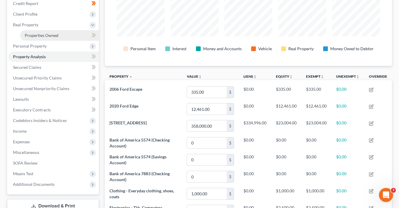
click at [68, 34] on link "Properties Owned" at bounding box center [59, 35] width 79 height 11
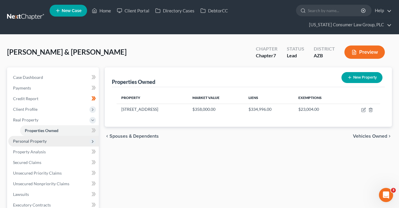
click at [38, 140] on span "Personal Property" at bounding box center [30, 140] width 34 height 5
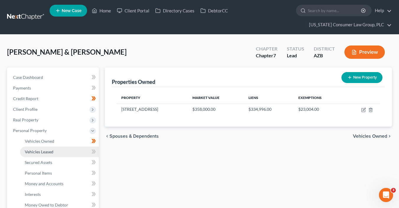
click at [50, 146] on link "Vehicles Leased" at bounding box center [59, 151] width 79 height 11
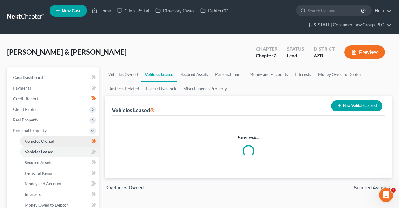
click at [51, 142] on span "Vehicles Owned" at bounding box center [39, 140] width 29 height 5
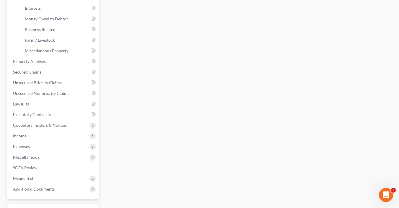
scroll to position [232, 0]
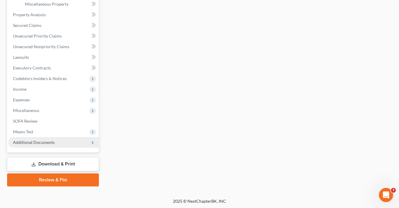
click at [43, 144] on span "Additional Documents" at bounding box center [34, 141] width 42 height 5
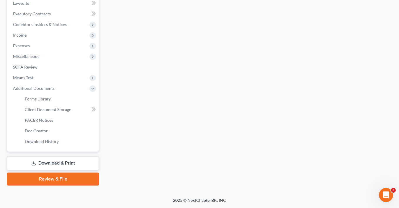
scroll to position [179, 0]
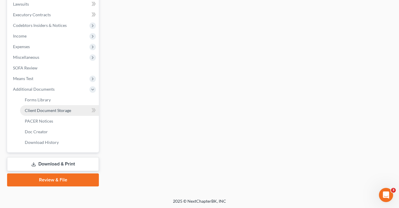
click at [52, 114] on link "Client Document Storage" at bounding box center [59, 110] width 79 height 11
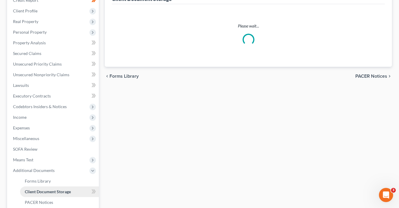
scroll to position [28, 0]
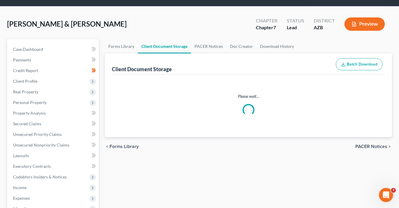
select select "14"
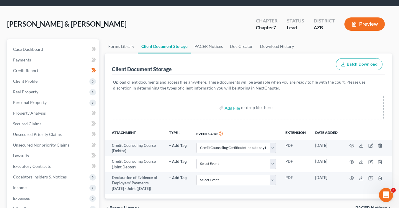
scroll to position [0, 0]
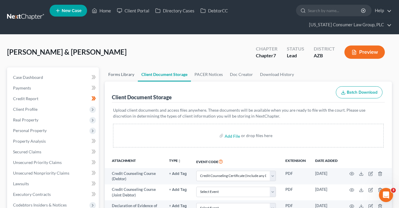
click at [121, 74] on link "Forms Library" at bounding box center [121, 74] width 33 height 14
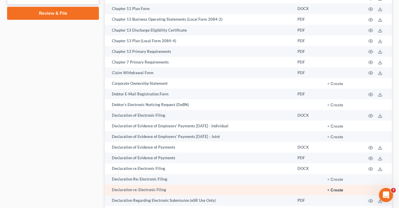
scroll to position [346, 0]
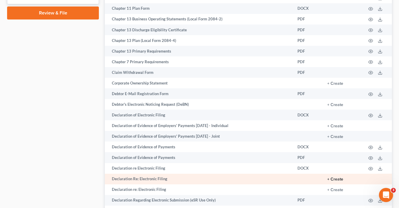
click at [339, 181] on button "+ Create" at bounding box center [335, 179] width 16 height 4
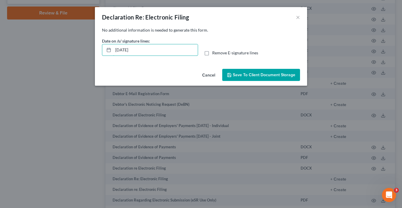
drag, startPoint x: 176, startPoint y: 52, endPoint x: 91, endPoint y: 38, distance: 86.1
click at [91, 38] on div "Declaration Re: Electronic Filing × No additional information is needed to gene…" at bounding box center [201, 104] width 402 height 208
click at [215, 50] on input "Remove E-signature lines" at bounding box center [217, 52] width 4 height 4
checkbox input "true"
click at [256, 72] on span "Save to Client Document Storage" at bounding box center [264, 74] width 63 height 5
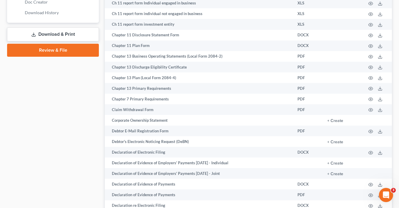
click at [63, 33] on link "Download & Print" at bounding box center [53, 34] width 92 height 14
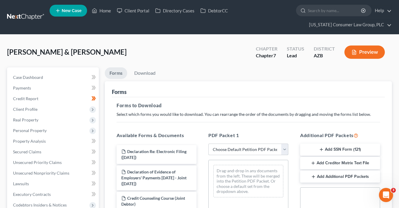
click at [273, 148] on select "Choose Default Petition PDF Packet Complete Bankruptcy Petition (all forms and …" at bounding box center [248, 149] width 80 height 12
select select "1"
click at [208, 143] on select "Choose Default Petition PDF Packet Complete Bankruptcy Petition (all forms and …" at bounding box center [248, 149] width 80 height 12
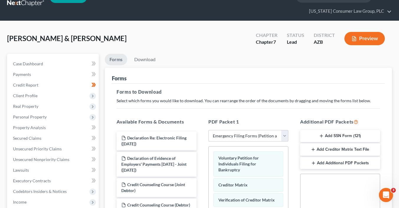
scroll to position [19, 0]
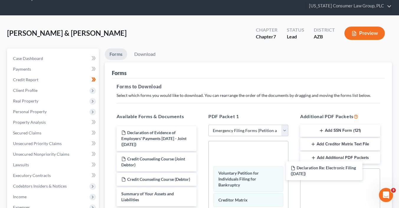
drag, startPoint x: 165, startPoint y: 134, endPoint x: 336, endPoint y: 174, distance: 175.4
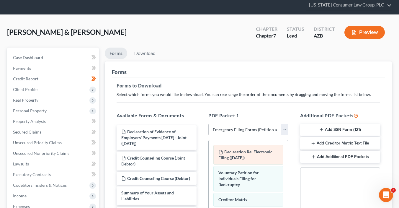
scroll to position [20, 0]
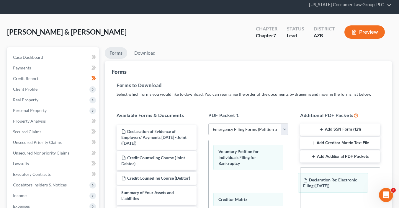
drag, startPoint x: 262, startPoint y: 150, endPoint x: 367, endPoint y: 184, distance: 109.7
click at [288, 184] on div "Declaration Re: Electronic Filing ([DATE]) Declaration Re: Electronic Filing ([…" at bounding box center [247, 199] width 79 height 119
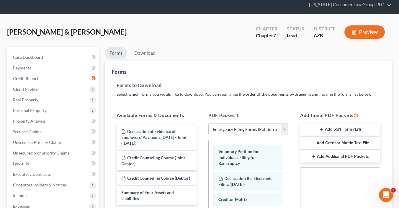
click at [346, 158] on button "Add Additional PDF Packets" at bounding box center [340, 156] width 80 height 12
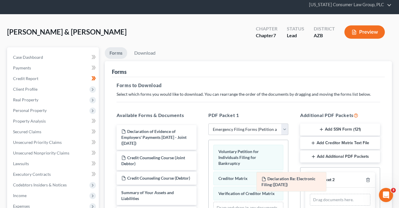
drag, startPoint x: 256, startPoint y: 178, endPoint x: 333, endPoint y: 194, distance: 78.8
click at [288, 193] on div "Declaration Re: Electronic Filing ([DATE]) Voluntary Petition for Individuals F…" at bounding box center [247, 189] width 79 height 99
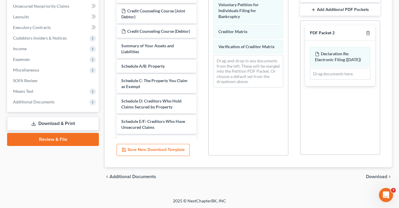
click at [372, 176] on span "Download" at bounding box center [376, 176] width 21 height 5
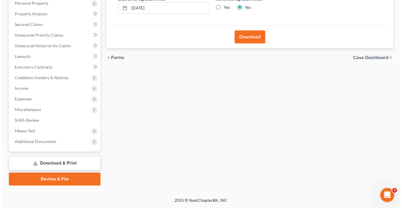
scroll to position [126, 0]
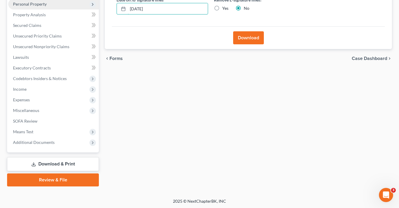
drag, startPoint x: 157, startPoint y: 8, endPoint x: 88, endPoint y: 5, distance: 69.3
click at [88, 5] on div "Petition Navigation Case Dashboard Payments Invoices Payments Payments Credit R…" at bounding box center [199, 63] width 390 height 245
click at [224, 5] on input "Yes" at bounding box center [226, 7] width 4 height 4
radio input "true"
radio input "false"
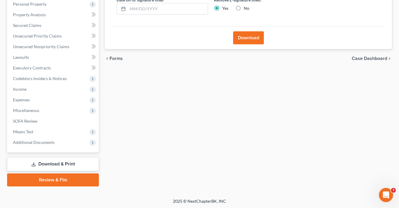
click at [241, 35] on button "Download" at bounding box center [248, 37] width 31 height 13
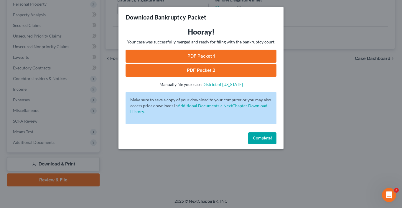
click at [265, 53] on link "PDF Packet 1" at bounding box center [201, 56] width 151 height 13
click at [242, 72] on link "PDF Packet 2" at bounding box center [201, 70] width 151 height 13
drag, startPoint x: 260, startPoint y: 136, endPoint x: 256, endPoint y: 134, distance: 4.6
click at [260, 136] on span "Complete!" at bounding box center [262, 137] width 19 height 5
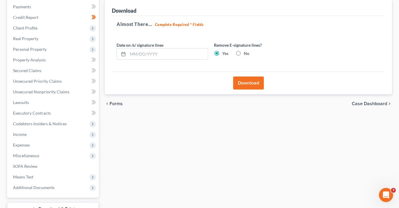
scroll to position [0, 0]
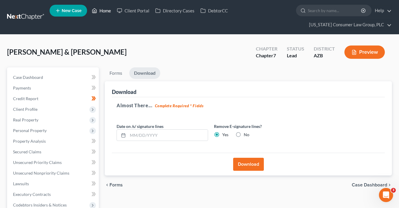
click at [106, 10] on link "Home" at bounding box center [101, 10] width 25 height 11
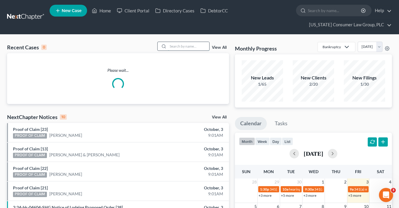
click at [203, 43] on input "search" at bounding box center [188, 46] width 41 height 9
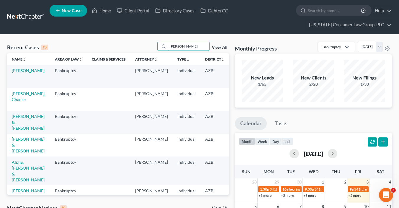
type input "[PERSON_NAME]"
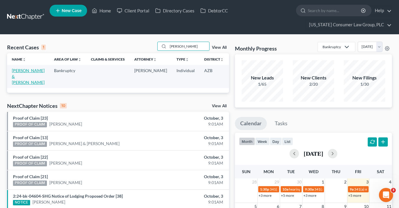
click at [18, 74] on link "[PERSON_NAME] & [PERSON_NAME]" at bounding box center [28, 76] width 33 height 17
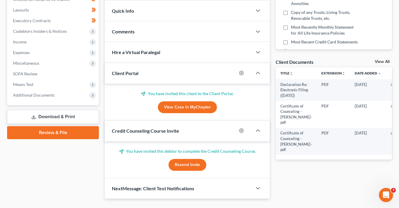
scroll to position [175, 0]
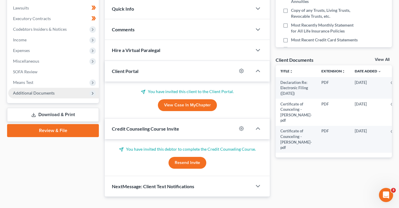
click at [37, 91] on span "Additional Documents" at bounding box center [34, 92] width 42 height 5
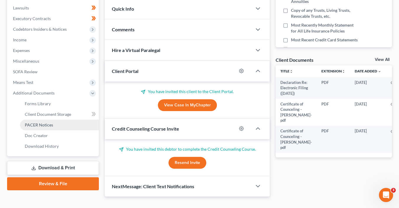
click at [50, 125] on span "PACER Notices" at bounding box center [39, 124] width 28 height 5
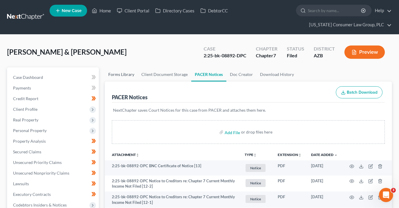
click at [119, 72] on link "Forms Library" at bounding box center [121, 74] width 33 height 14
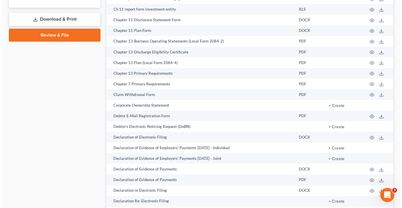
scroll to position [326, 0]
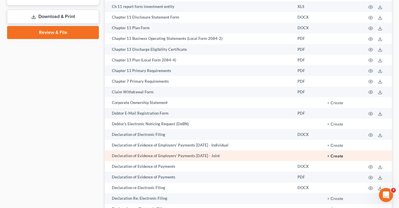
click at [342, 158] on button "+ Create" at bounding box center [335, 156] width 16 height 4
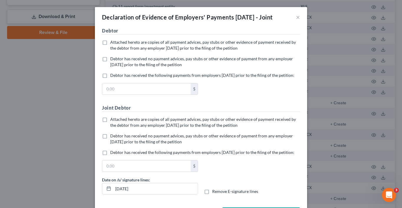
click at [144, 50] on span "Attached hereto are copies of all payment advices, pay stubs or other evidence …" at bounding box center [203, 45] width 186 height 11
click at [116, 43] on input "Attached hereto are copies of all payment advices, pay stubs or other evidence …" at bounding box center [115, 41] width 4 height 4
checkbox input "true"
click at [127, 144] on span "Debtor has received no payment advices, pay stubs or other evidence of payment …" at bounding box center [201, 138] width 183 height 11
click at [116, 137] on input "Debtor has received no payment advices, pay stubs or other evidence of payment …" at bounding box center [115, 135] width 4 height 4
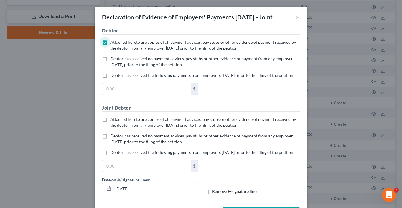
checkbox input "true"
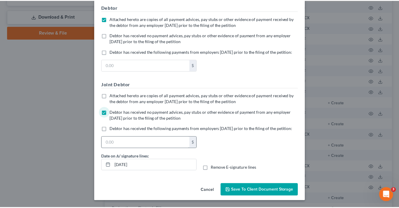
scroll to position [43, 0]
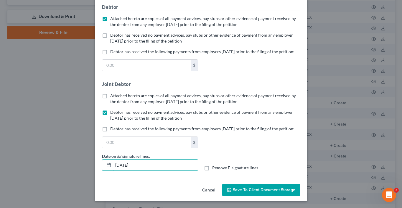
drag, startPoint x: 150, startPoint y: 161, endPoint x: 183, endPoint y: 157, distance: 33.3
click at [180, 174] on div "Date on /s/ signature lines: [DATE] Remove E-signature lines" at bounding box center [201, 164] width 204 height 23
click at [215, 165] on input "Remove E-signature lines" at bounding box center [217, 167] width 4 height 4
checkbox input "true"
click at [281, 190] on span "Save to Client Document Storage" at bounding box center [264, 189] width 63 height 5
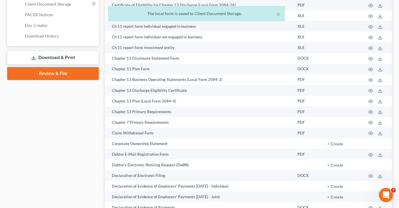
click at [79, 55] on link "Download & Print" at bounding box center [53, 58] width 92 height 14
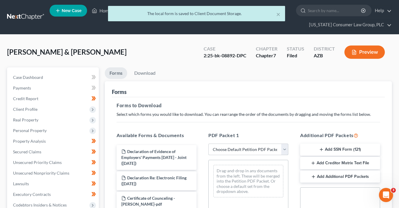
click at [239, 146] on select "Choose Default Petition PDF Packet Complete Bankruptcy Petition (all forms and …" at bounding box center [248, 149] width 80 height 12
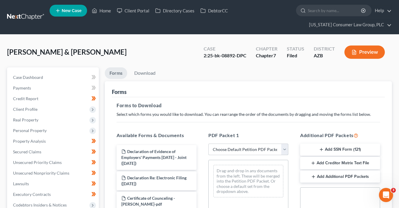
select select "6"
click at [208, 143] on select "Choose Default Petition PDF Packet Complete Bankruptcy Petition (all forms and …" at bounding box center [248, 149] width 80 height 12
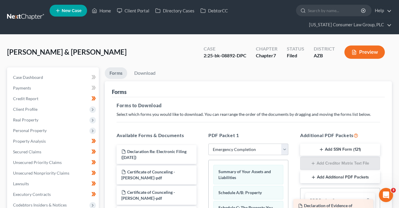
drag, startPoint x: 171, startPoint y: 151, endPoint x: 351, endPoint y: 200, distance: 186.3
click at [201, 203] on div "Declaration of Evidence of Employers' Payments [DATE] - Joint ([DATE]) Declarat…" at bounding box center [156, 185] width 89 height 80
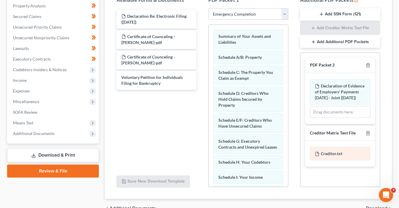
scroll to position [154, 0]
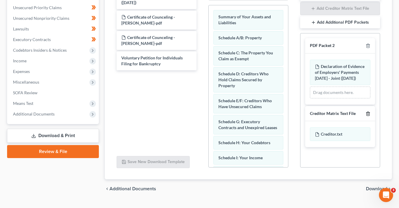
click at [369, 115] on icon "button" at bounding box center [367, 113] width 3 height 4
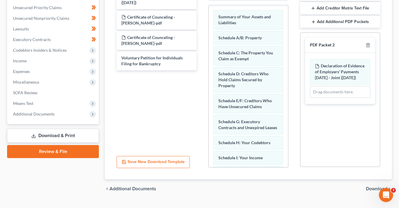
click at [369, 188] on span "Download" at bounding box center [376, 188] width 21 height 5
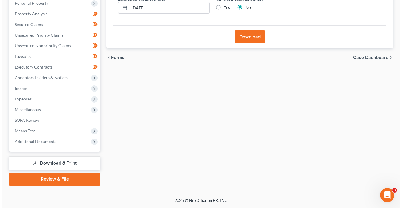
scroll to position [126, 0]
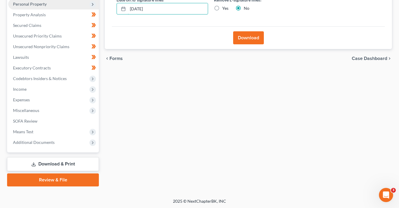
drag, startPoint x: 165, startPoint y: 6, endPoint x: 88, endPoint y: 4, distance: 76.4
click at [91, 6] on div "Petition Navigation Case Dashboard Payments Invoices Payments Payments Credit R…" at bounding box center [199, 63] width 390 height 245
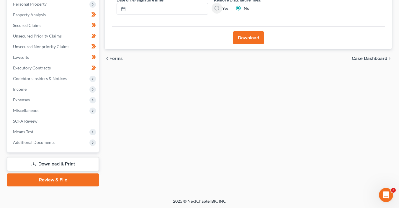
click at [224, 5] on input "Yes" at bounding box center [226, 7] width 4 height 4
radio input "true"
radio input "false"
click at [239, 33] on button "Download" at bounding box center [248, 37] width 31 height 13
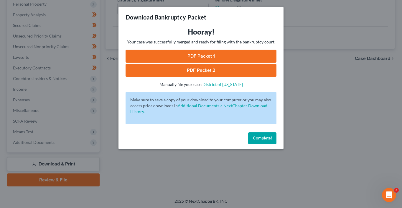
click at [260, 53] on link "PDF Packet 1" at bounding box center [201, 56] width 151 height 13
click at [212, 70] on link "PDF Packet 2" at bounding box center [201, 70] width 151 height 13
click at [258, 136] on span "Complete!" at bounding box center [262, 137] width 19 height 5
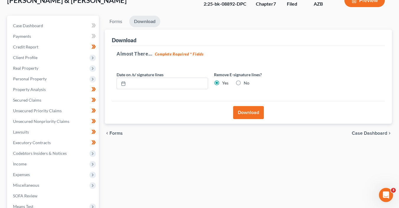
scroll to position [0, 0]
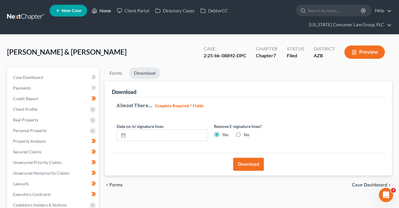
click at [107, 12] on link "Home" at bounding box center [101, 10] width 25 height 11
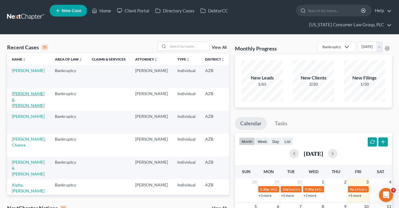
click at [18, 93] on link "[PERSON_NAME] & [PERSON_NAME]" at bounding box center [28, 99] width 33 height 17
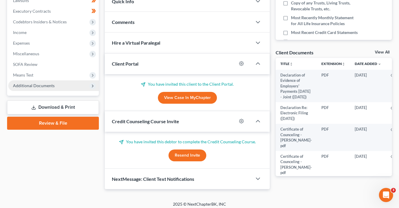
scroll to position [185, 0]
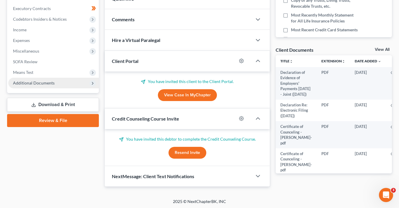
click at [44, 86] on span "Additional Documents" at bounding box center [53, 83] width 91 height 11
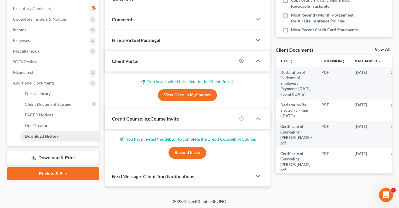
click at [47, 134] on span "Download History" at bounding box center [42, 135] width 34 height 5
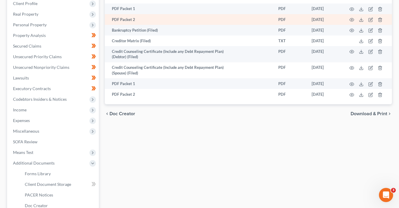
scroll to position [107, 0]
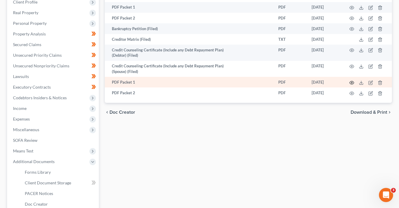
click at [352, 82] on icon "button" at bounding box center [351, 82] width 5 height 5
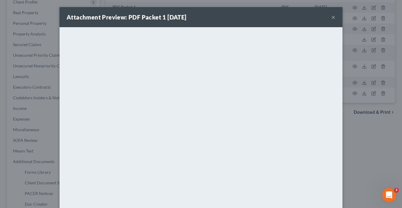
click at [331, 17] on button "×" at bounding box center [333, 17] width 4 height 7
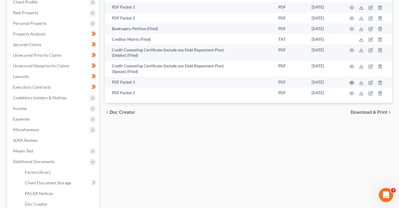
drag, startPoint x: 352, startPoint y: 83, endPoint x: 334, endPoint y: 110, distance: 32.5
click at [331, 110] on ui-view "Forms Library Client Document Storage PACER Notices Doc Creator Download Histor…" at bounding box center [248, 41] width 287 height 162
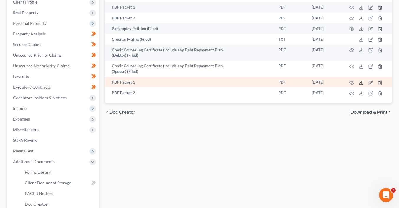
click at [360, 81] on icon at bounding box center [361, 82] width 5 height 5
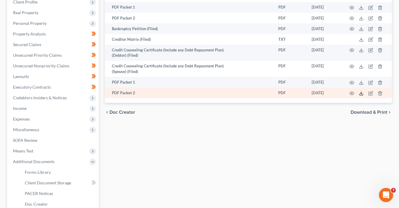
click at [361, 93] on icon at bounding box center [361, 93] width 5 height 5
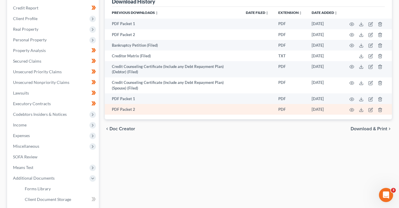
scroll to position [0, 0]
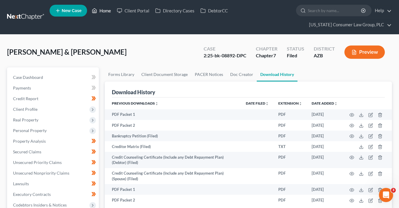
click at [100, 11] on link "Home" at bounding box center [101, 10] width 25 height 11
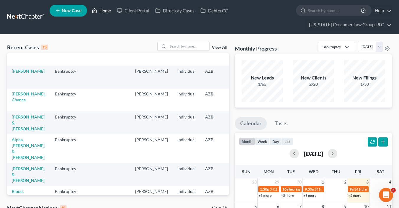
scroll to position [48, 0]
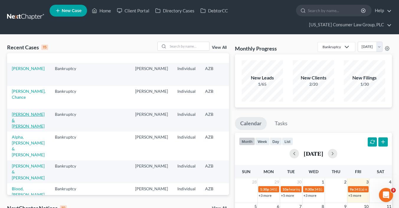
click at [24, 118] on link "[PERSON_NAME] & [PERSON_NAME]" at bounding box center [28, 119] width 33 height 17
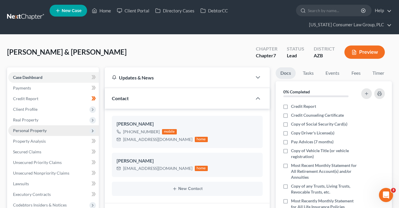
click at [40, 131] on span "Personal Property" at bounding box center [30, 130] width 34 height 5
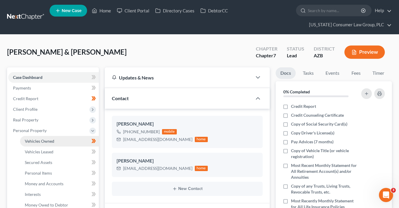
click at [56, 142] on link "Vehicles Owned" at bounding box center [59, 141] width 79 height 11
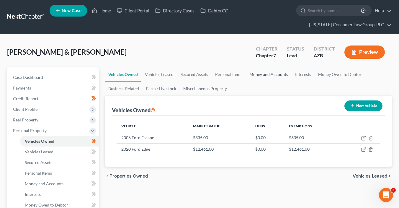
click at [248, 74] on link "Money and Accounts" at bounding box center [269, 74] width 46 height 14
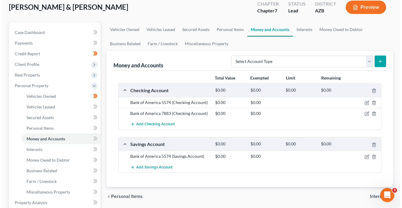
scroll to position [49, 0]
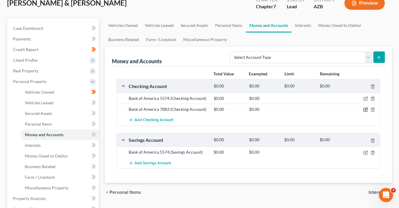
click at [364, 110] on icon "button" at bounding box center [365, 109] width 5 height 5
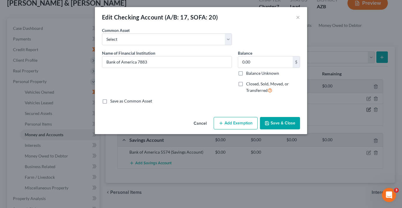
click at [364, 109] on div "Edit Checking Account (A/B: 17, SOFA: 20) × An exemption set must first be sele…" at bounding box center [201, 104] width 402 height 208
click at [257, 62] on input "0.00" at bounding box center [265, 61] width 55 height 11
type input "1.86"
click at [295, 121] on button "Save & Close" at bounding box center [280, 123] width 40 height 12
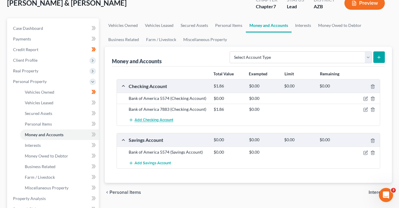
click at [164, 118] on span "Add Checking Account" at bounding box center [153, 120] width 39 height 5
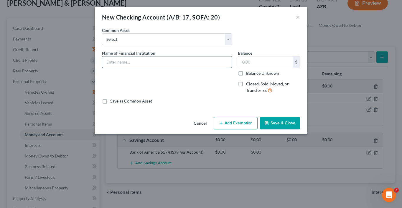
click at [152, 63] on input "text" at bounding box center [166, 61] width 129 height 11
type input "Bank of America 0352"
click at [252, 61] on input "text" at bounding box center [265, 61] width 55 height 11
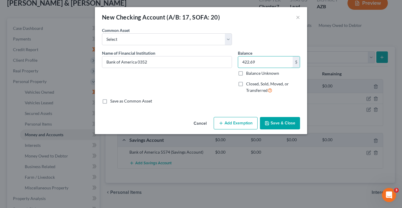
type input "422.69"
click at [241, 124] on button "Add Exemption" at bounding box center [236, 123] width 44 height 12
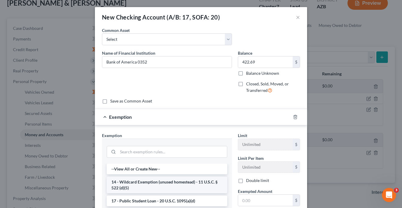
click at [197, 182] on li "14 - Wildcard Exemption (unused homestead) - 11 U.S.C. § 522 (d)(5)" at bounding box center [167, 184] width 121 height 17
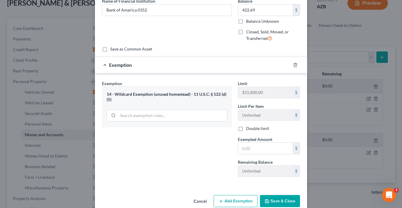
scroll to position [62, 0]
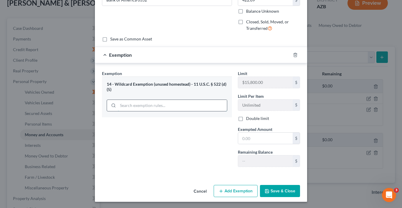
click at [182, 108] on input "search" at bounding box center [172, 105] width 109 height 11
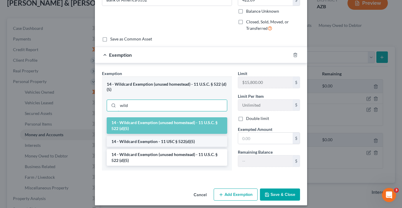
type input "wild"
click at [182, 141] on li "14 - Wildcard Exemption - 11 USC § 522(d)(5)" at bounding box center [167, 141] width 121 height 11
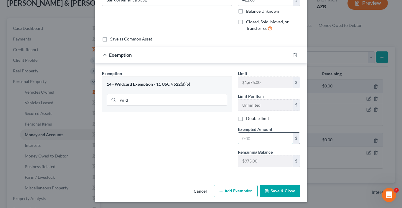
click at [245, 138] on input "text" at bounding box center [265, 137] width 55 height 11
click at [146, 165] on div "Exemption Set must be selected for CA. Exemption * 14 - Wildcard Exemption - 11…" at bounding box center [167, 120] width 136 height 101
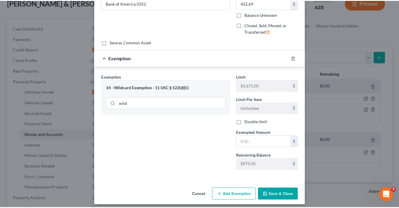
scroll to position [55, 0]
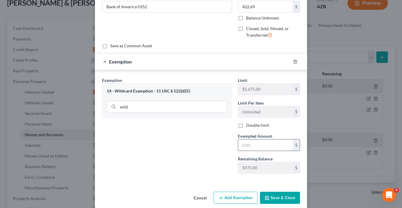
click at [241, 142] on input "text" at bounding box center [265, 144] width 55 height 11
type input "422.69"
click at [280, 198] on button "Save & Close" at bounding box center [280, 197] width 40 height 12
